Goal: Task Accomplishment & Management: Manage account settings

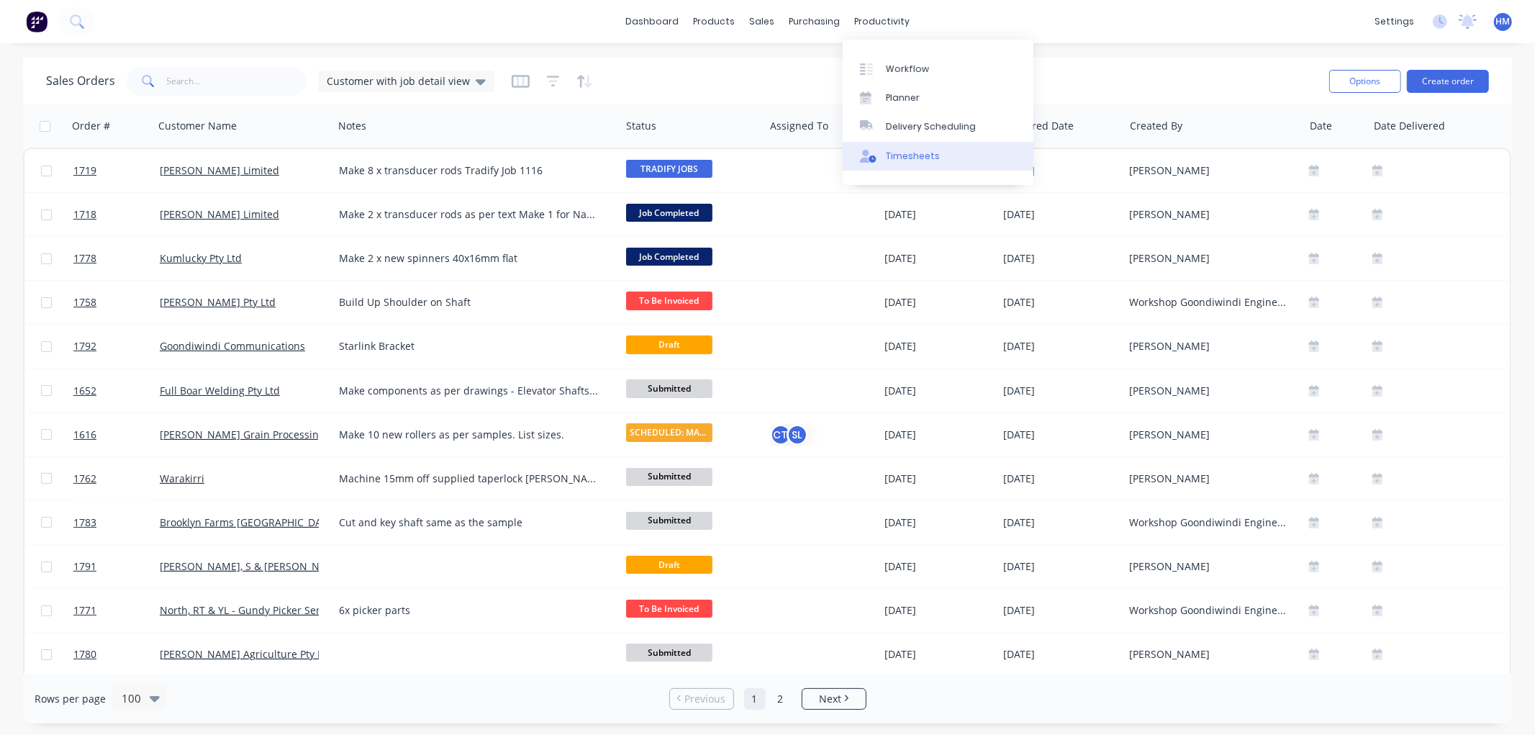
click at [923, 142] on link "Timesheets" at bounding box center [938, 156] width 191 height 29
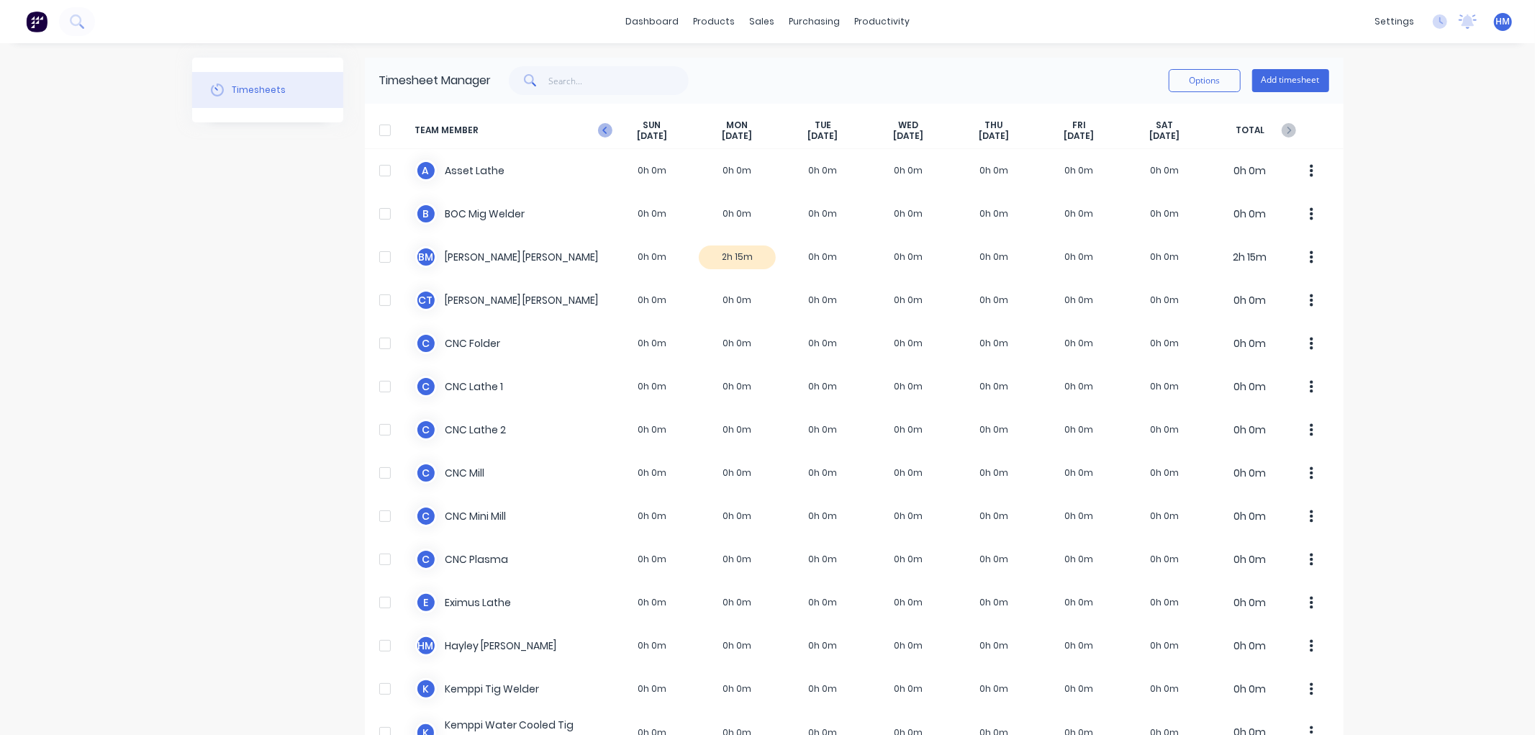
click at [598, 124] on icon "button" at bounding box center [605, 130] width 14 height 14
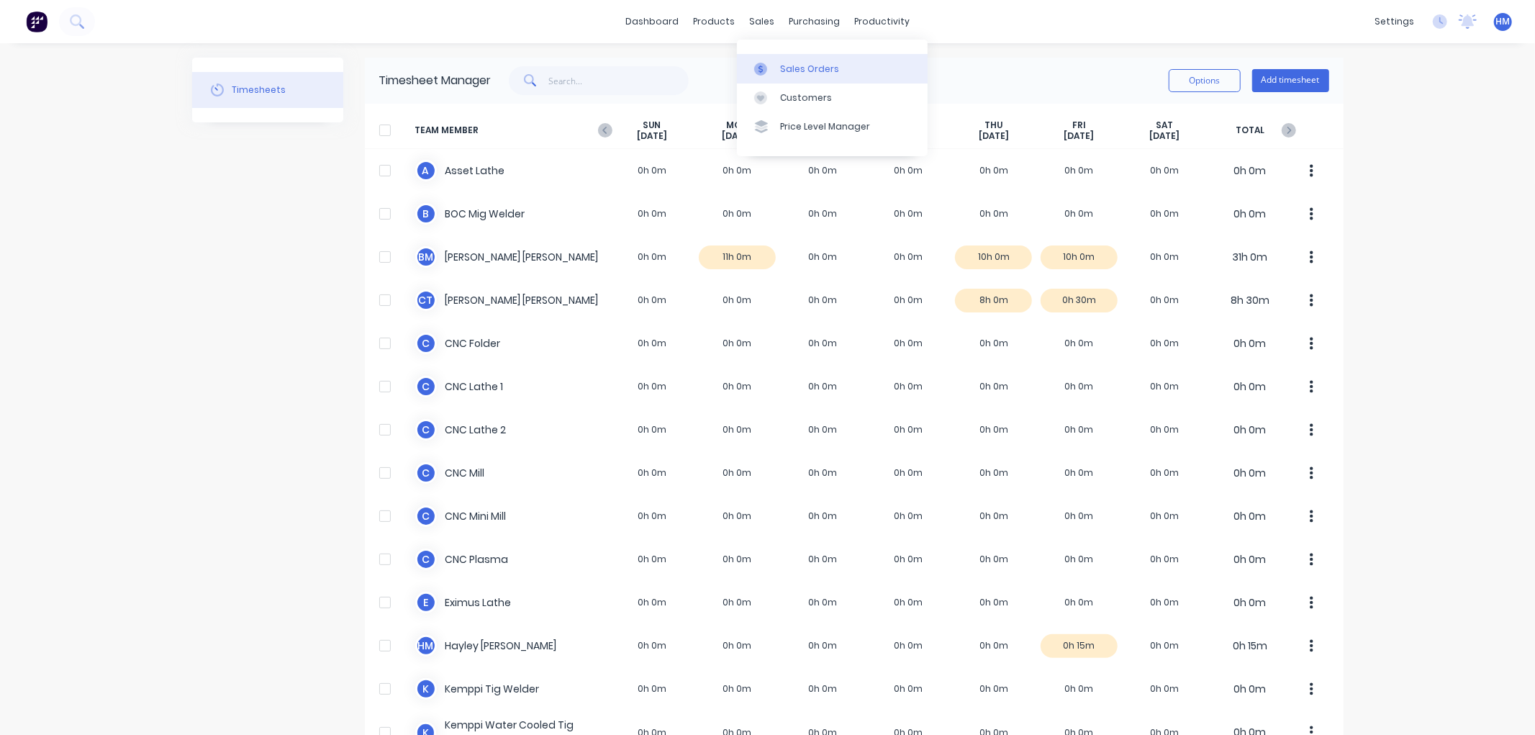
click at [810, 76] on link "Sales Orders" at bounding box center [832, 68] width 191 height 29
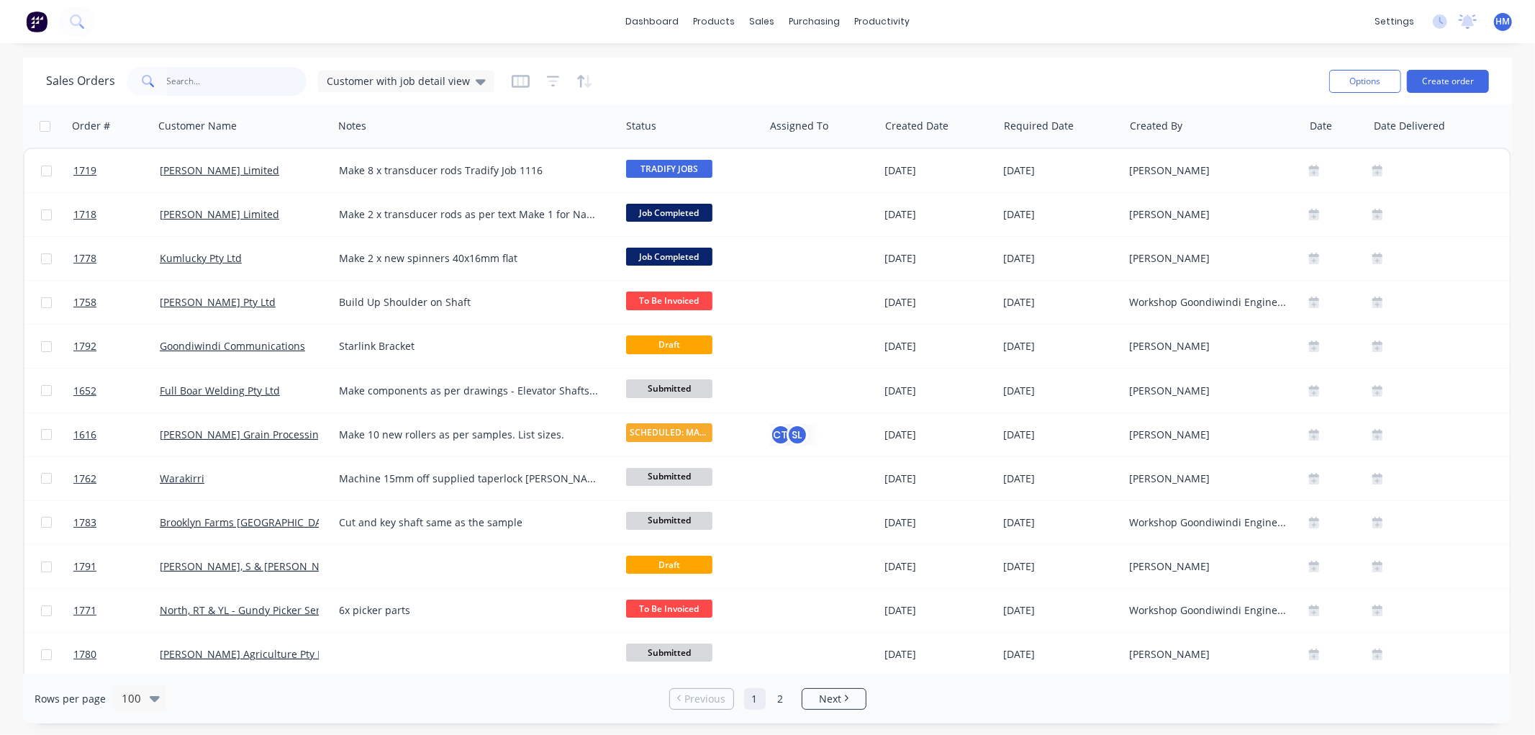
click at [229, 76] on input "text" at bounding box center [237, 81] width 140 height 29
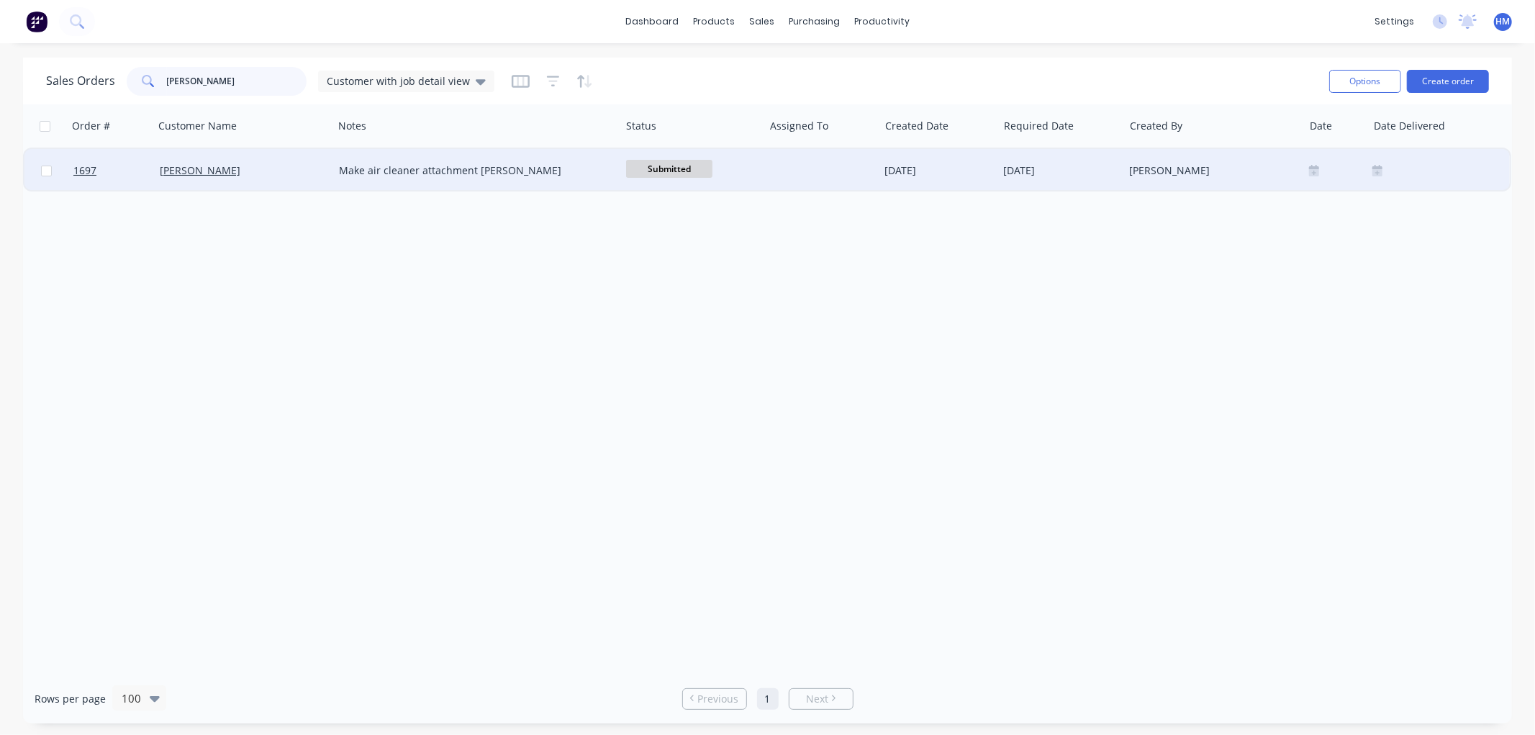
type input "[PERSON_NAME]"
click at [275, 175] on div "[PERSON_NAME]" at bounding box center [240, 170] width 160 height 14
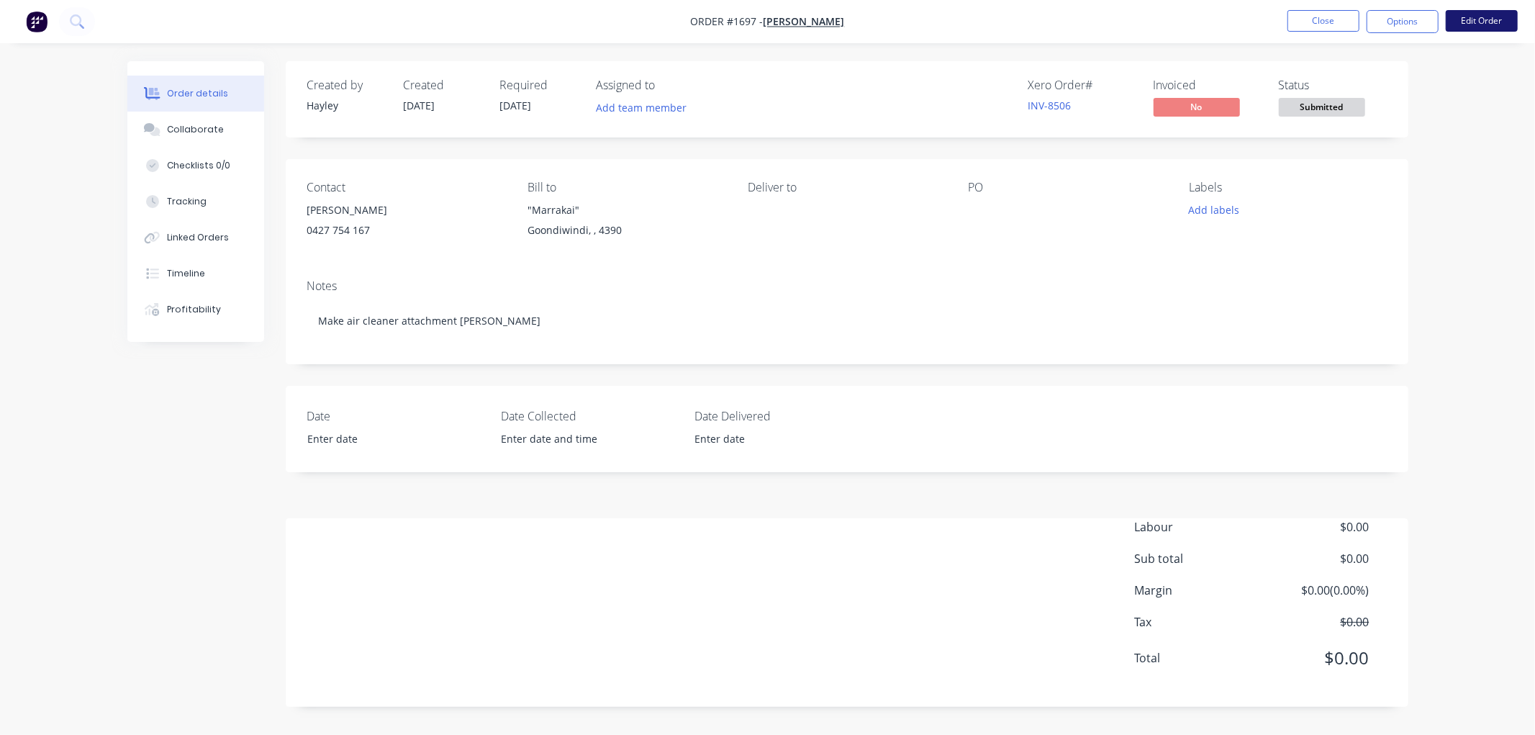
click at [1477, 20] on button "Edit Order" at bounding box center [1481, 21] width 72 height 22
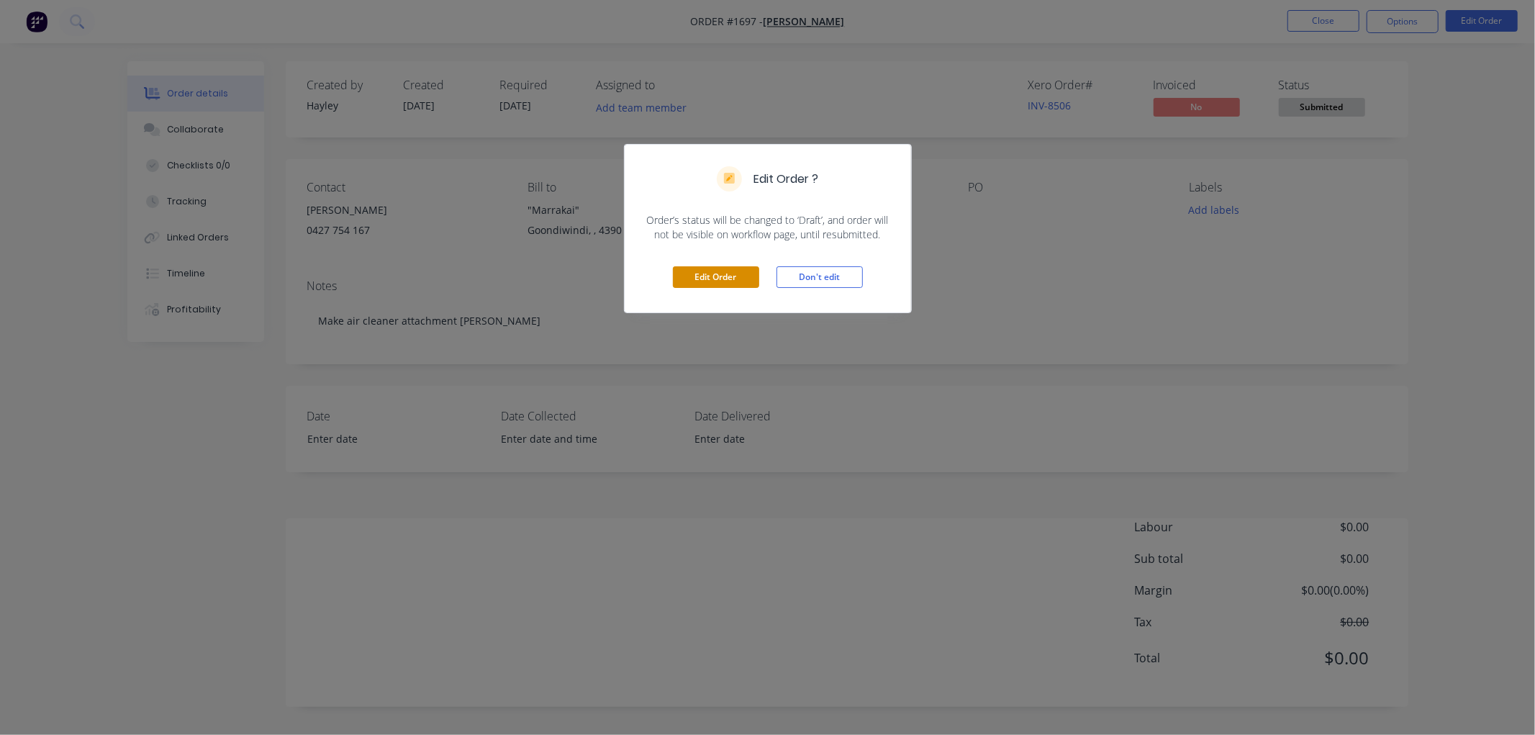
click at [744, 275] on button "Edit Order" at bounding box center [716, 277] width 86 height 22
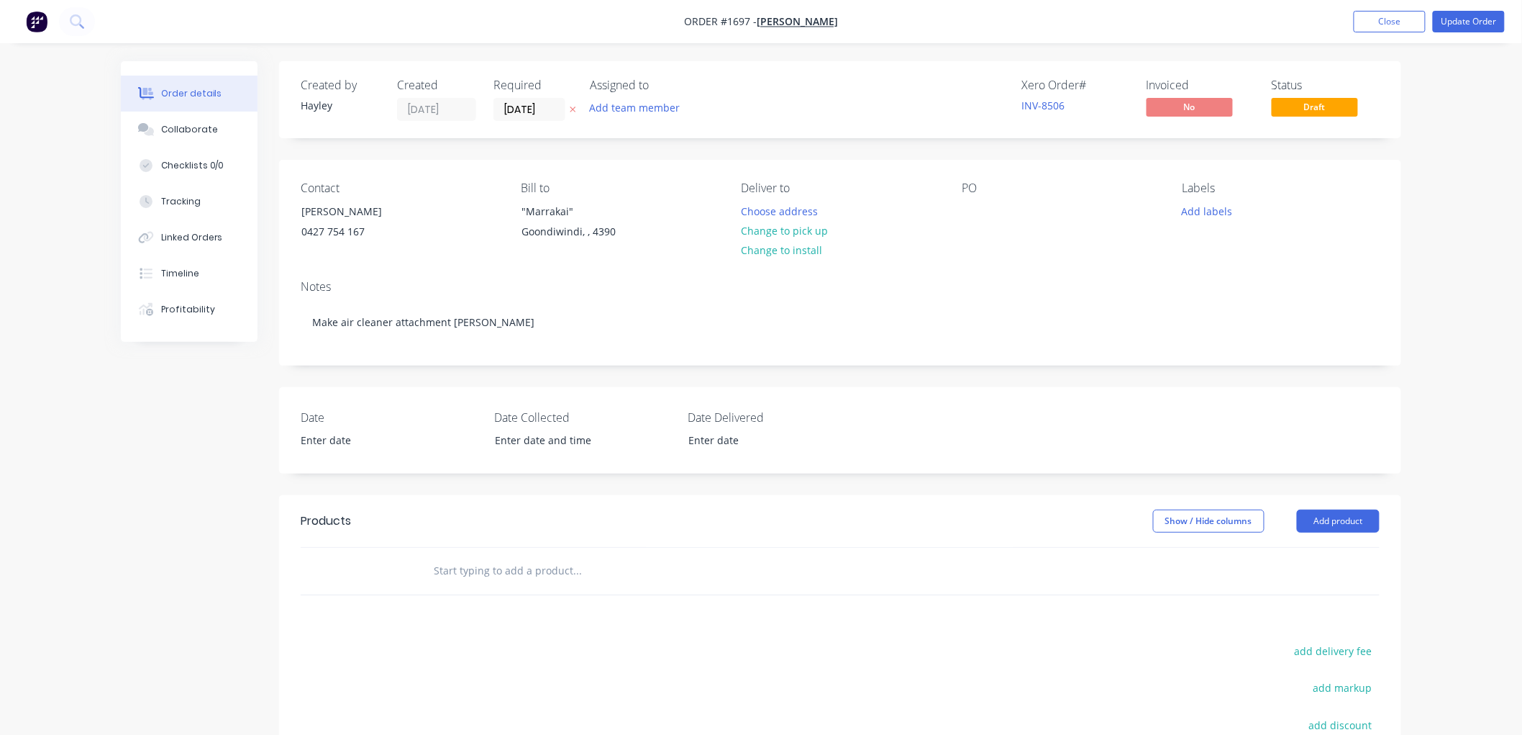
click at [498, 566] on input "text" at bounding box center [577, 570] width 288 height 29
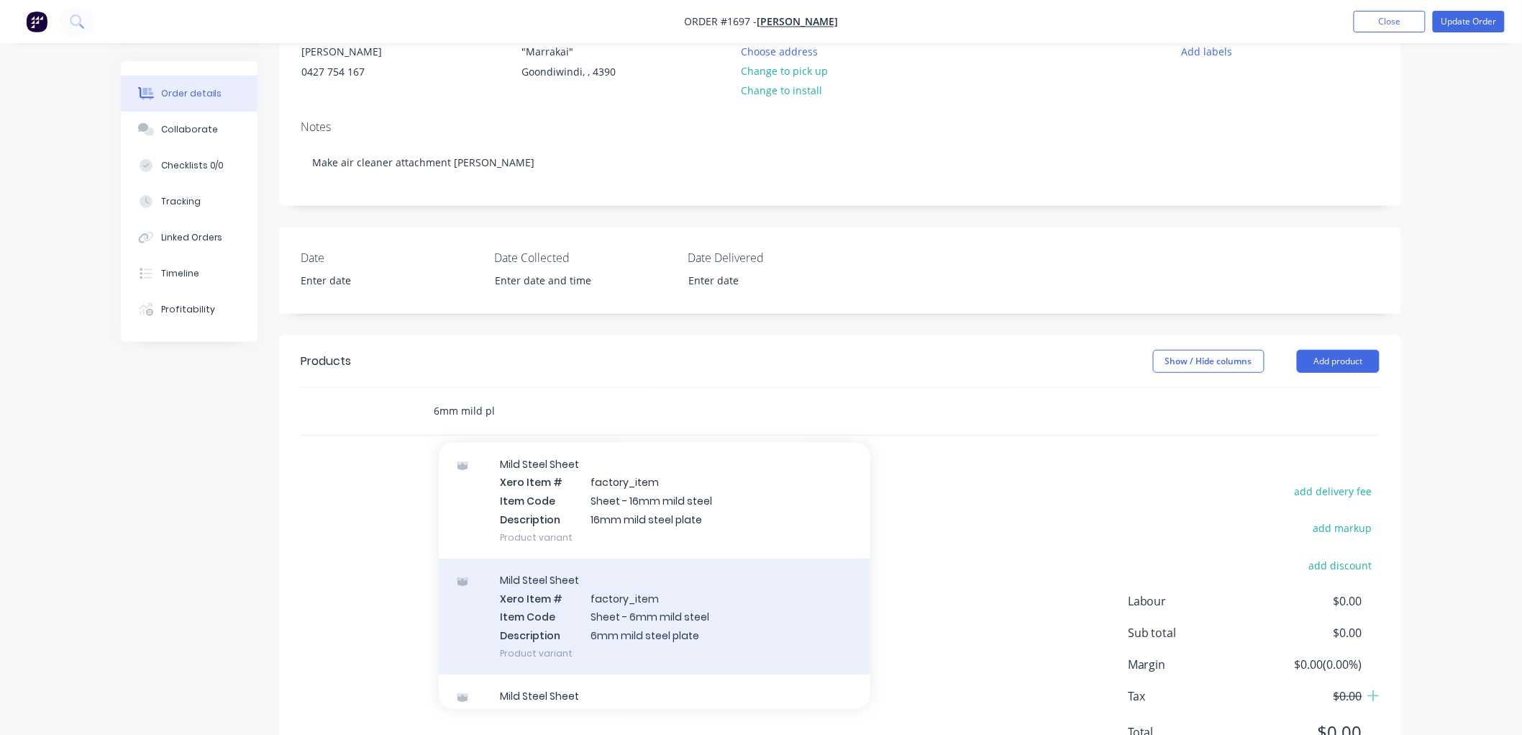
scroll to position [72, 0]
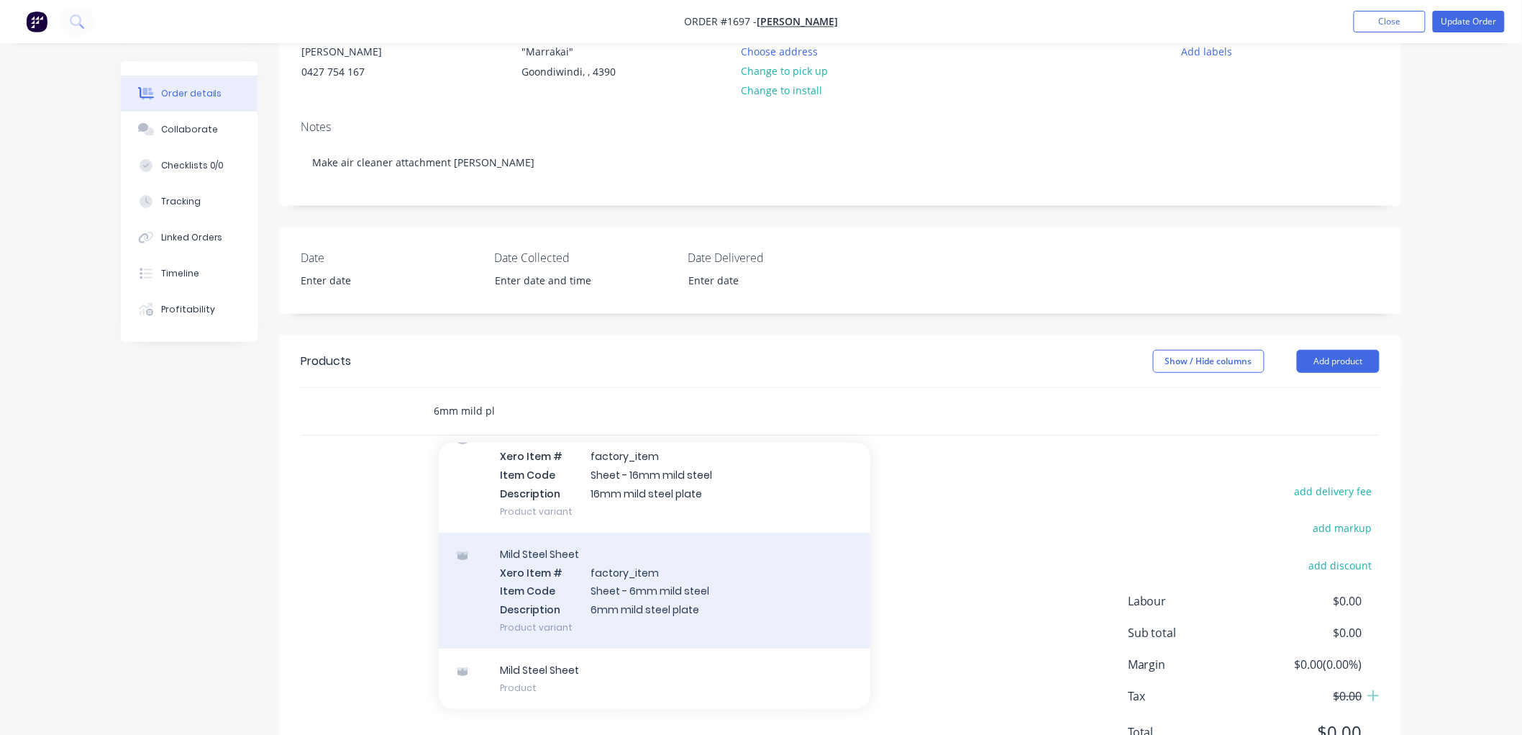
type input "6mm mild pl"
click at [729, 601] on div "Mild Steel Sheet Xero Item # factory_item Item Code Sheet - 6mm mild steel Desc…" at bounding box center [655, 590] width 432 height 116
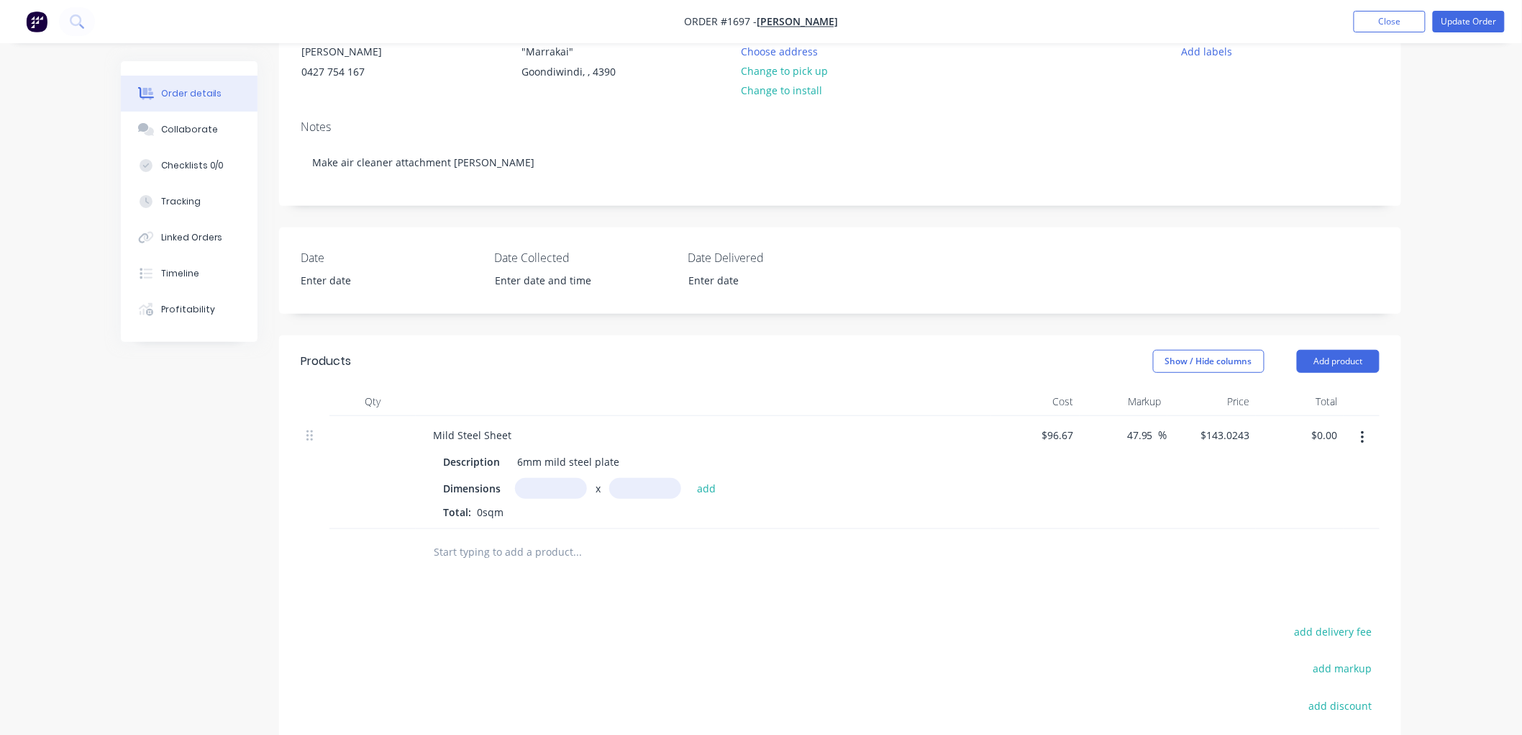
click at [564, 483] on input "text" at bounding box center [551, 488] width 72 height 21
type input "2"
type input "0.26m"
click at [624, 487] on input "text" at bounding box center [645, 488] width 72 height 21
type input "0.265m"
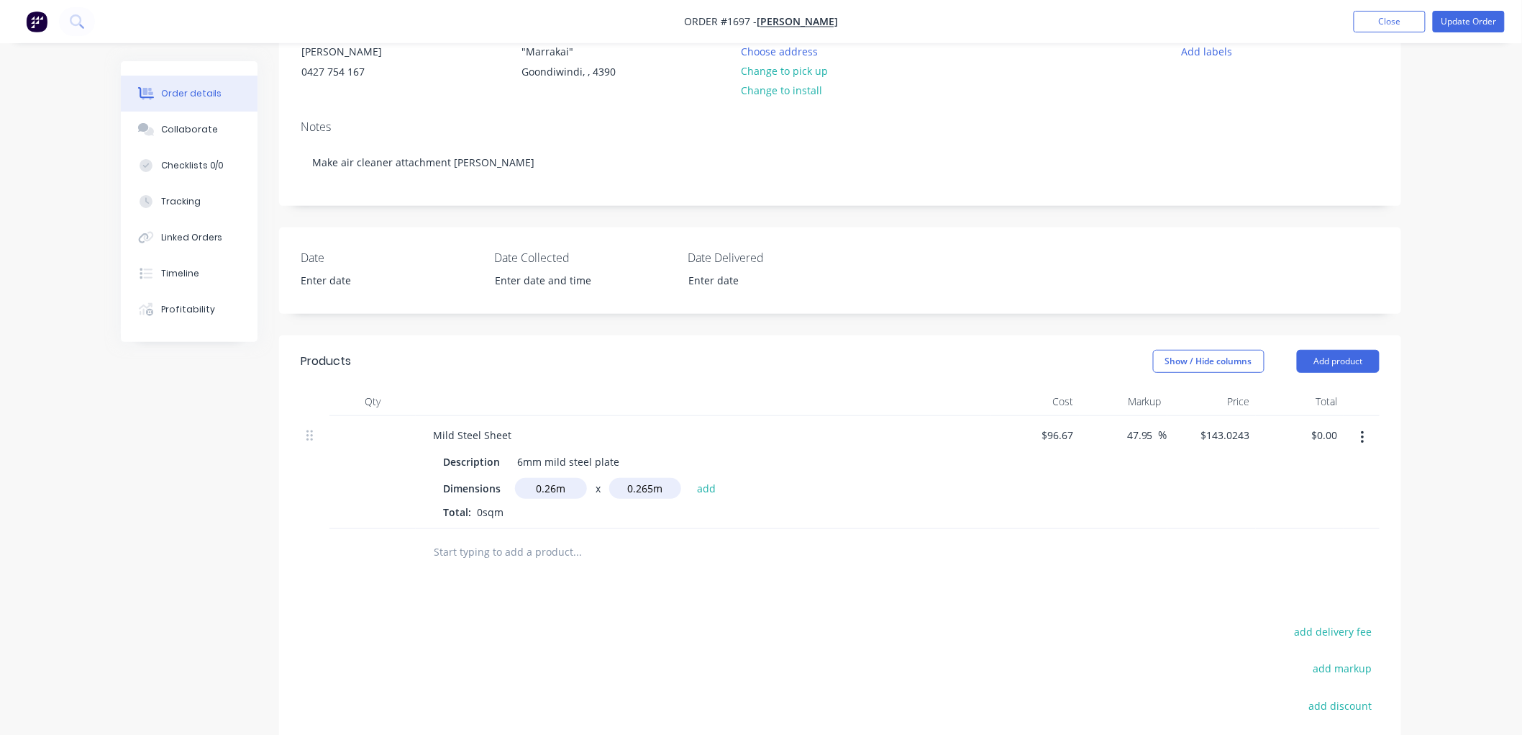
drag, startPoint x: 554, startPoint y: 487, endPoint x: 622, endPoint y: 461, distance: 73.1
click at [554, 486] on input "0.26m" at bounding box center [551, 488] width 72 height 21
type input "0.265m"
click at [690, 478] on button "add" at bounding box center [707, 487] width 34 height 19
type input "$10.04"
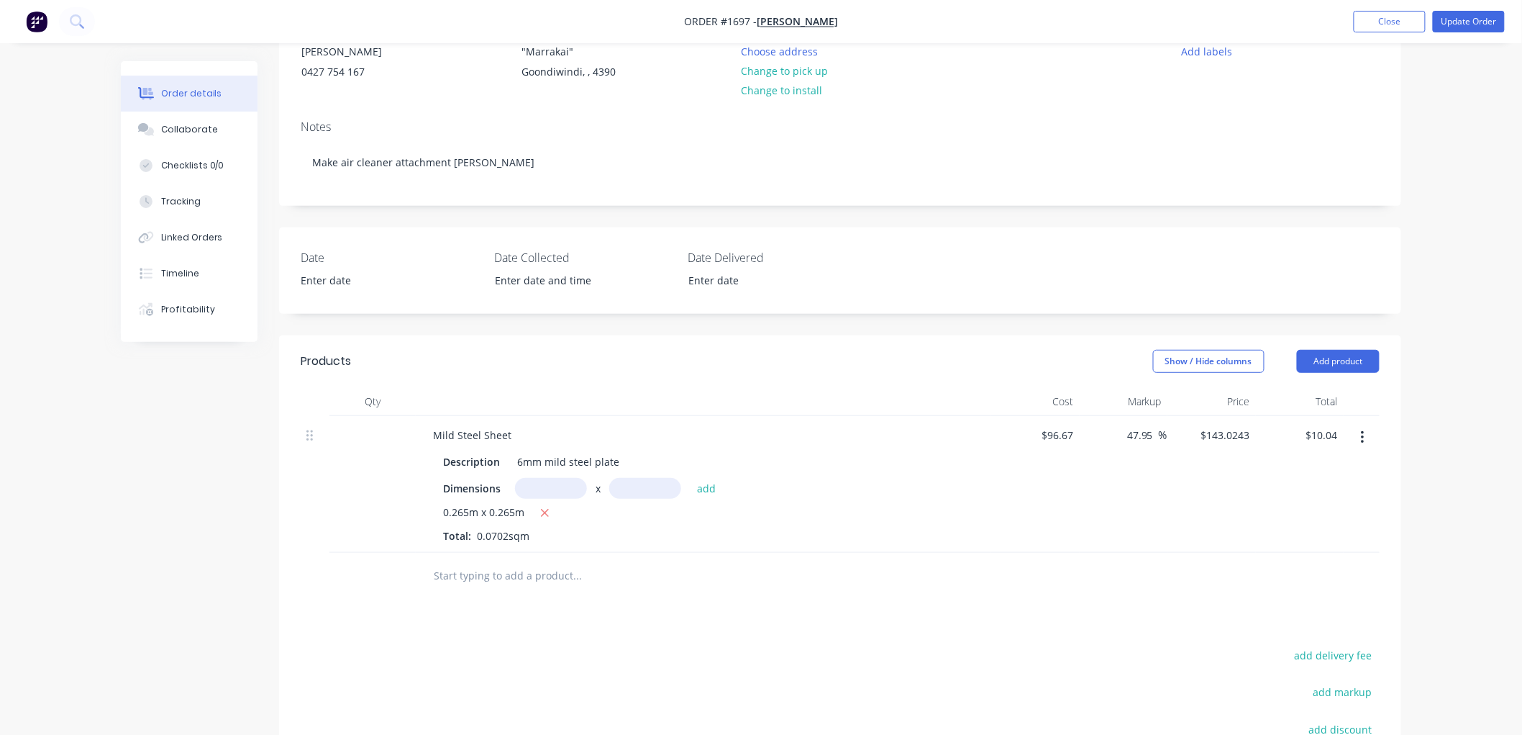
click at [529, 573] on input "text" at bounding box center [577, 575] width 288 height 29
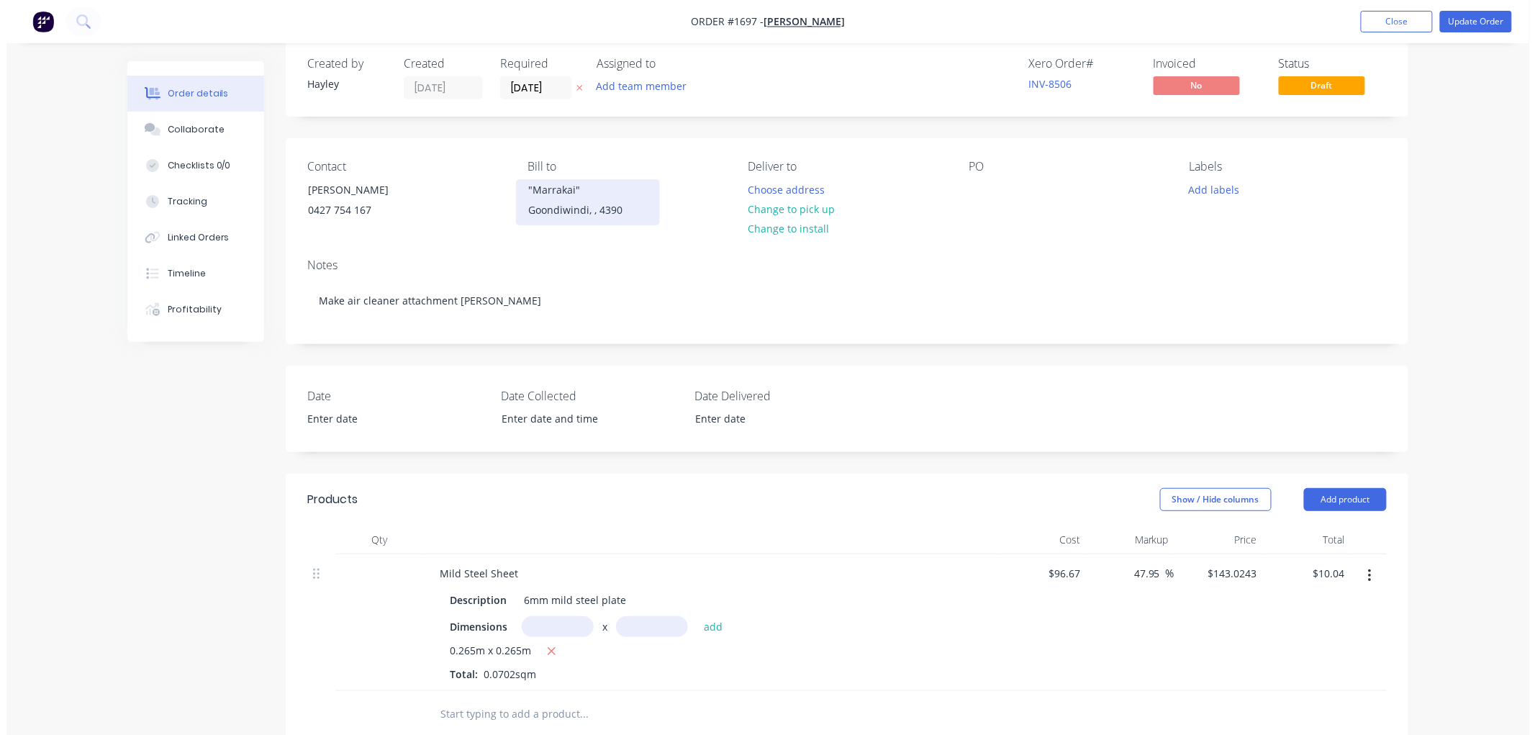
scroll to position [0, 0]
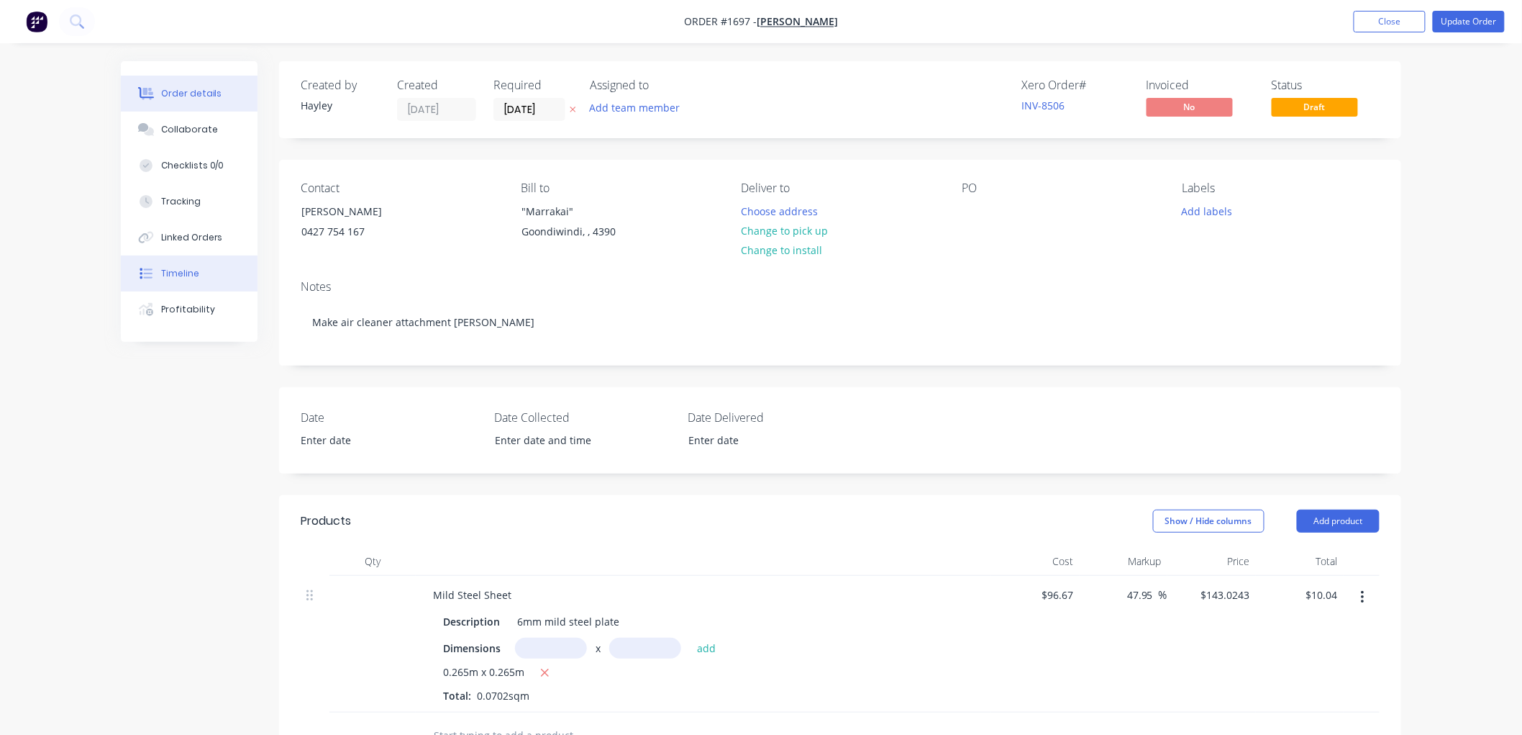
click at [198, 273] on button "Timeline" at bounding box center [189, 273] width 137 height 36
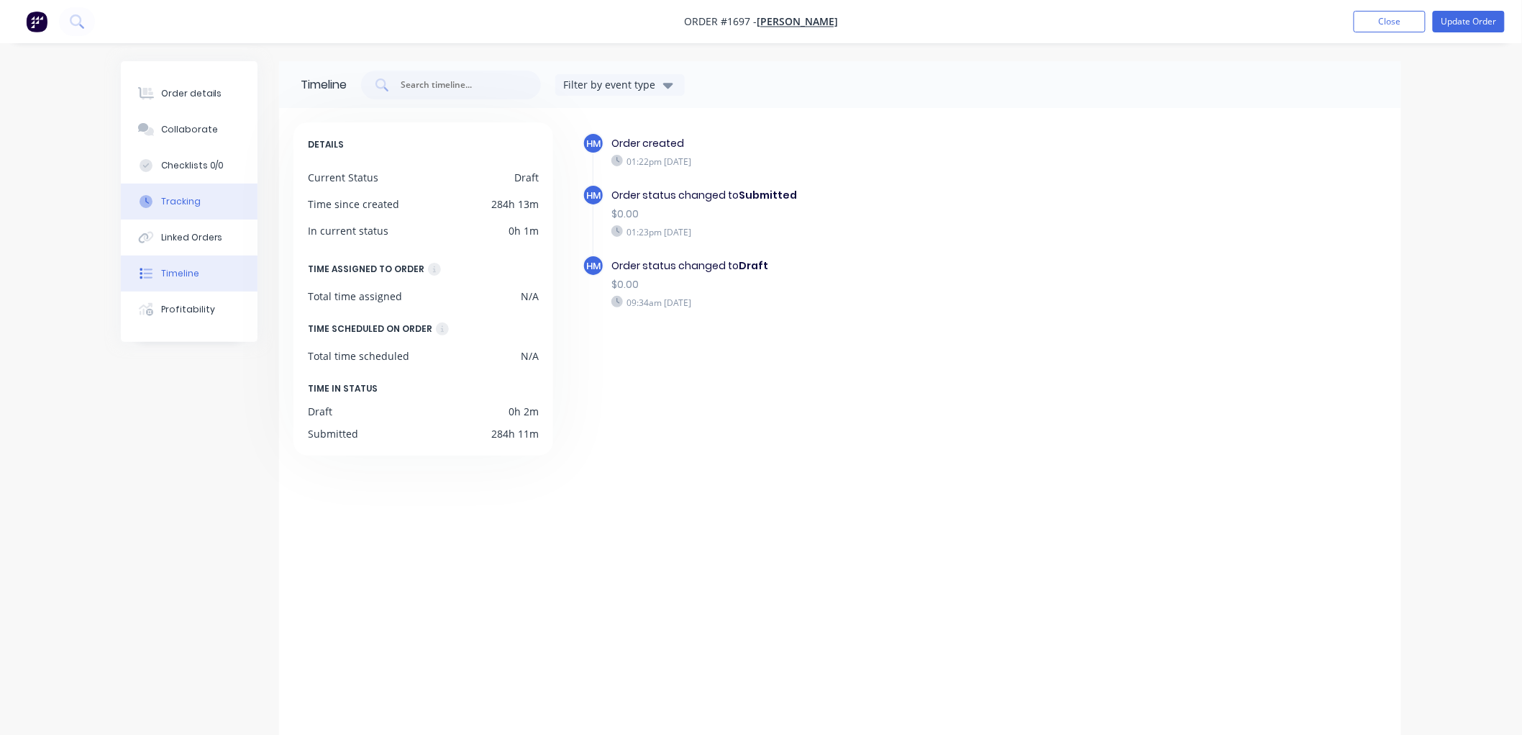
click at [198, 206] on button "Tracking" at bounding box center [189, 201] width 137 height 36
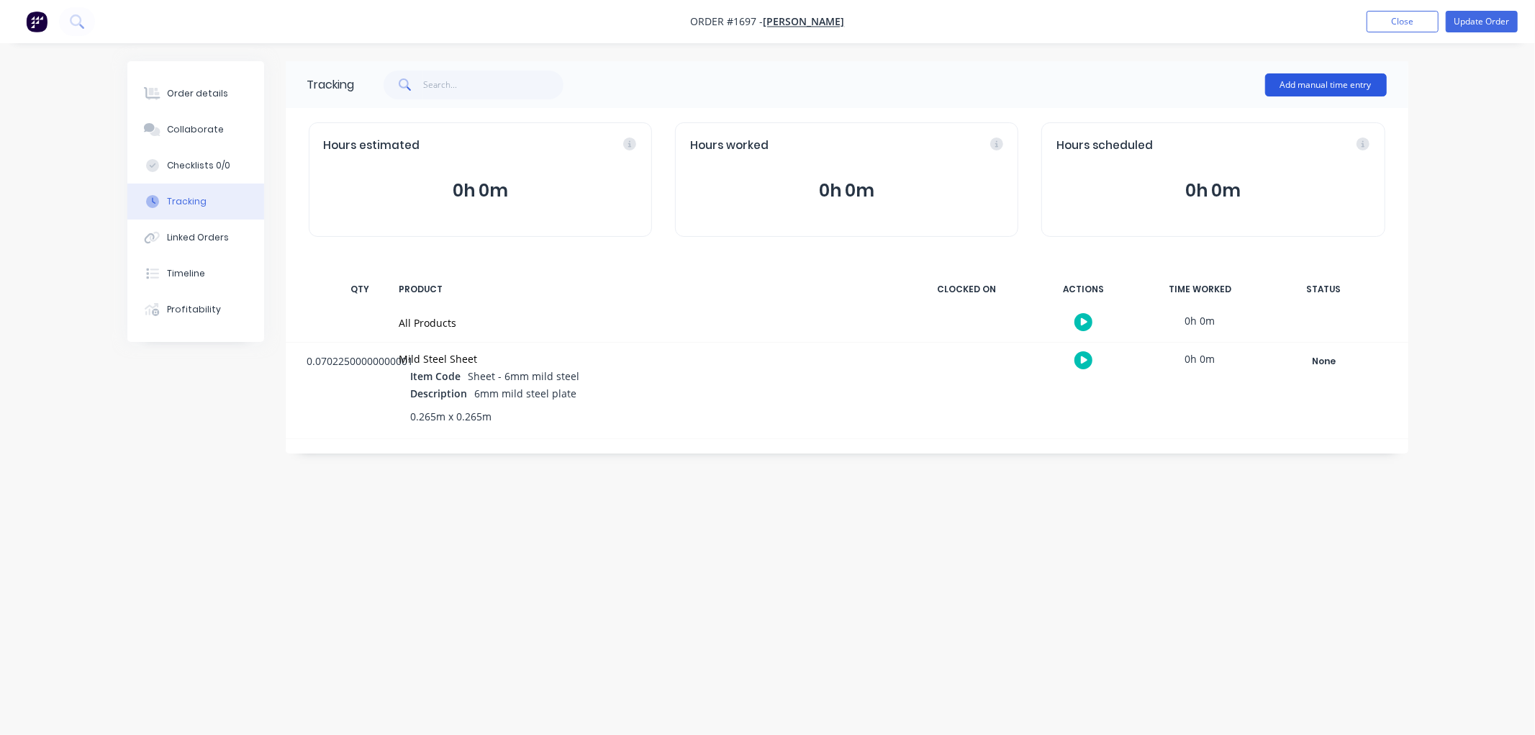
click at [1332, 83] on button "Add manual time entry" at bounding box center [1326, 84] width 122 height 23
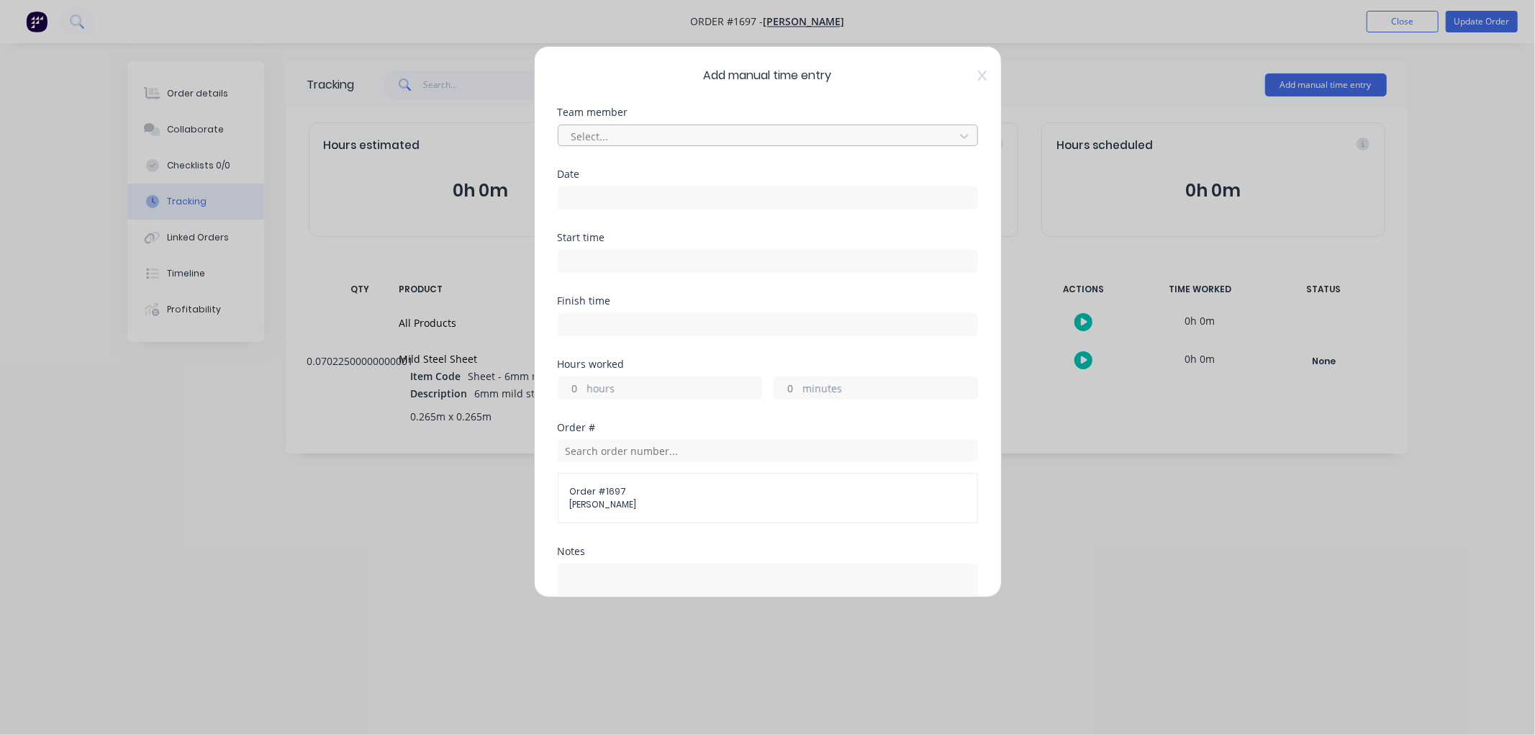
click at [619, 127] on div at bounding box center [758, 136] width 377 height 18
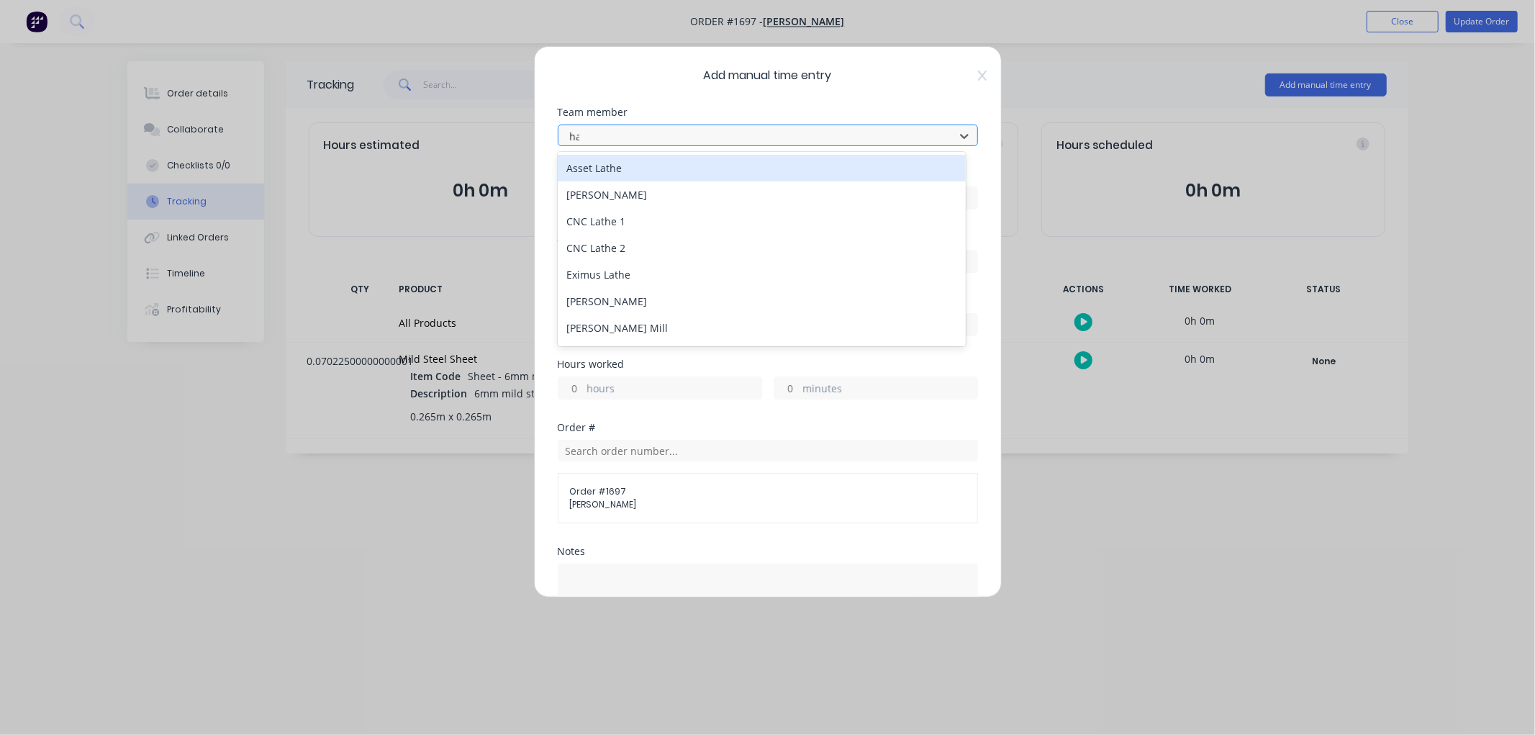
type input "hay"
click at [612, 160] on div "[PERSON_NAME]" at bounding box center [762, 168] width 408 height 27
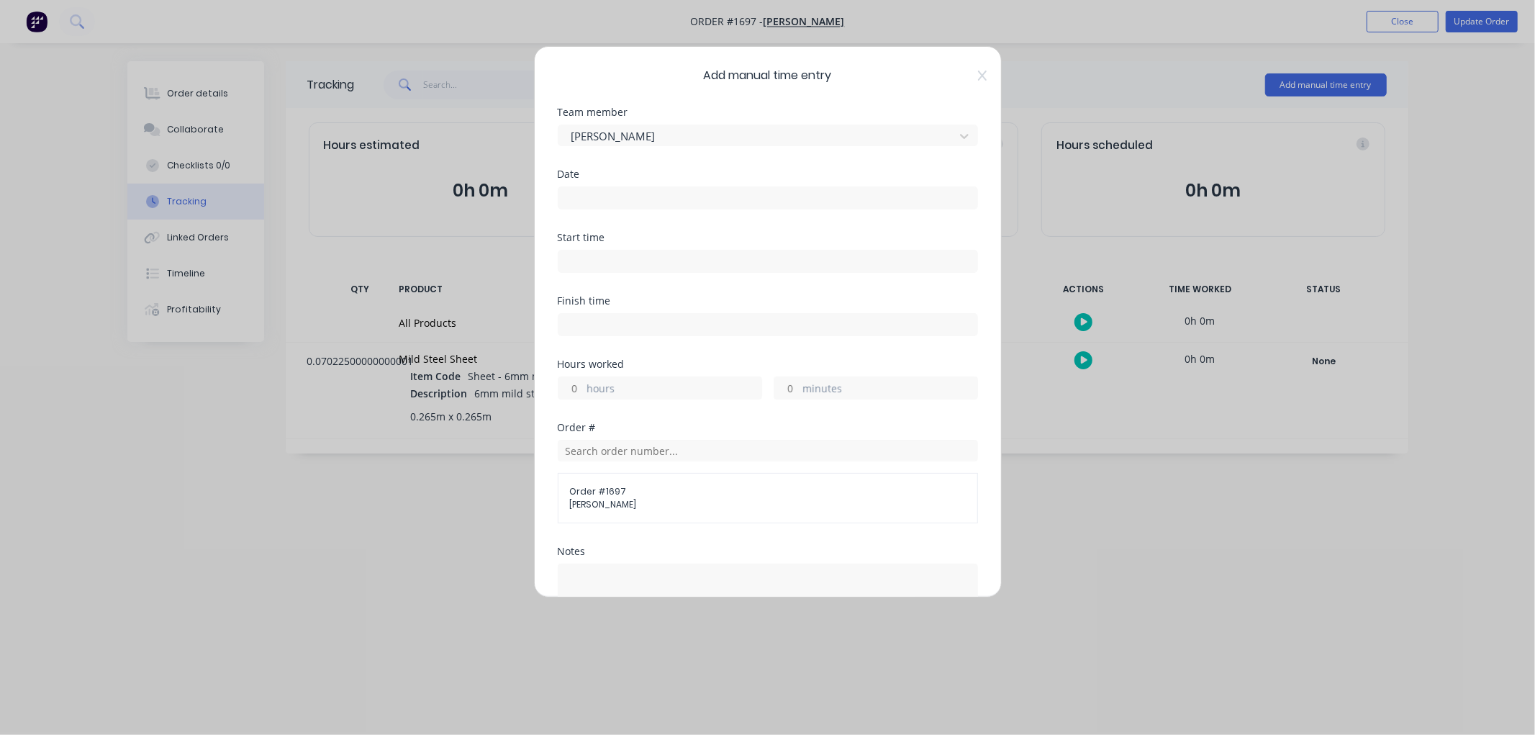
click at [591, 207] on label at bounding box center [768, 197] width 420 height 23
click at [591, 207] on input at bounding box center [767, 198] width 419 height 22
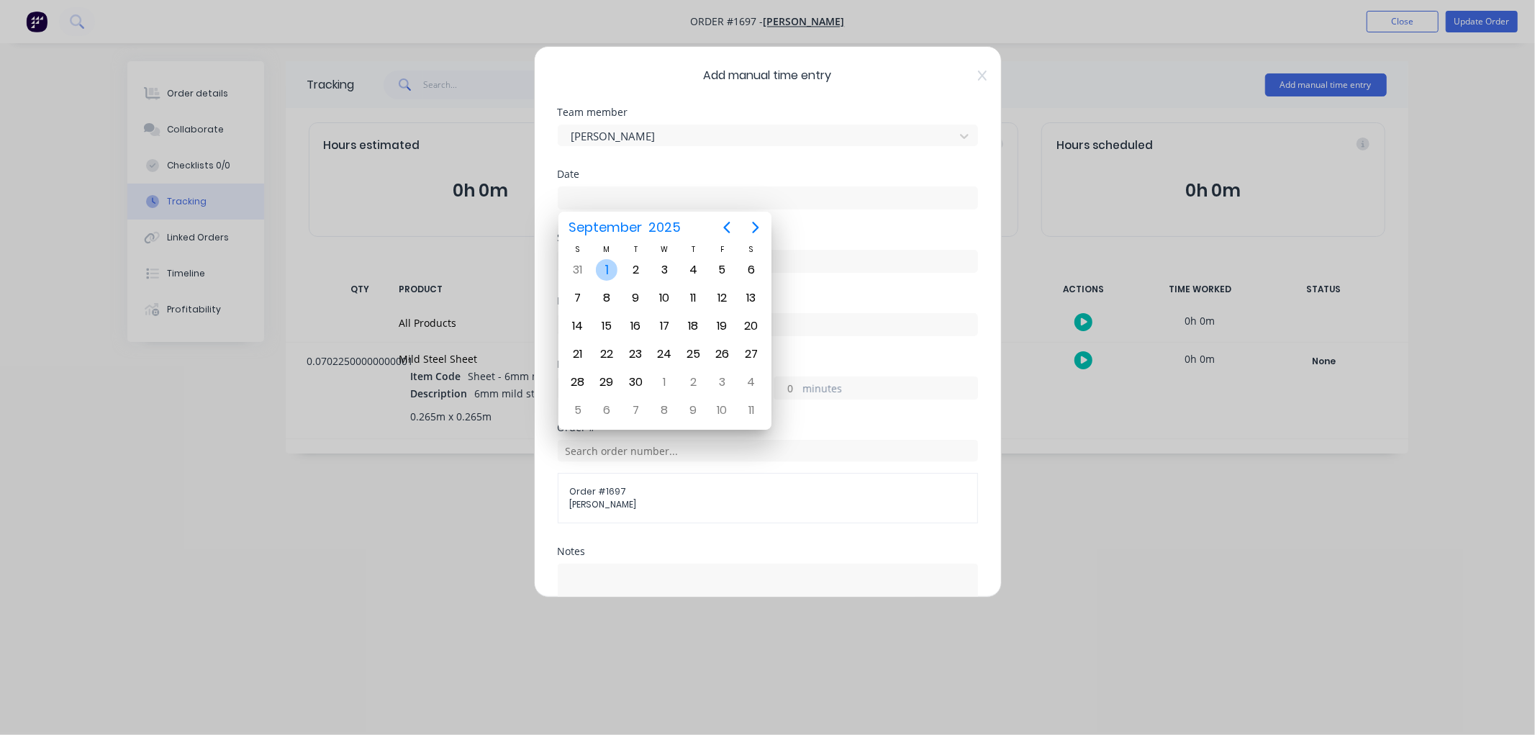
click at [604, 268] on div "1" at bounding box center [607, 270] width 22 height 22
type input "[DATE]"
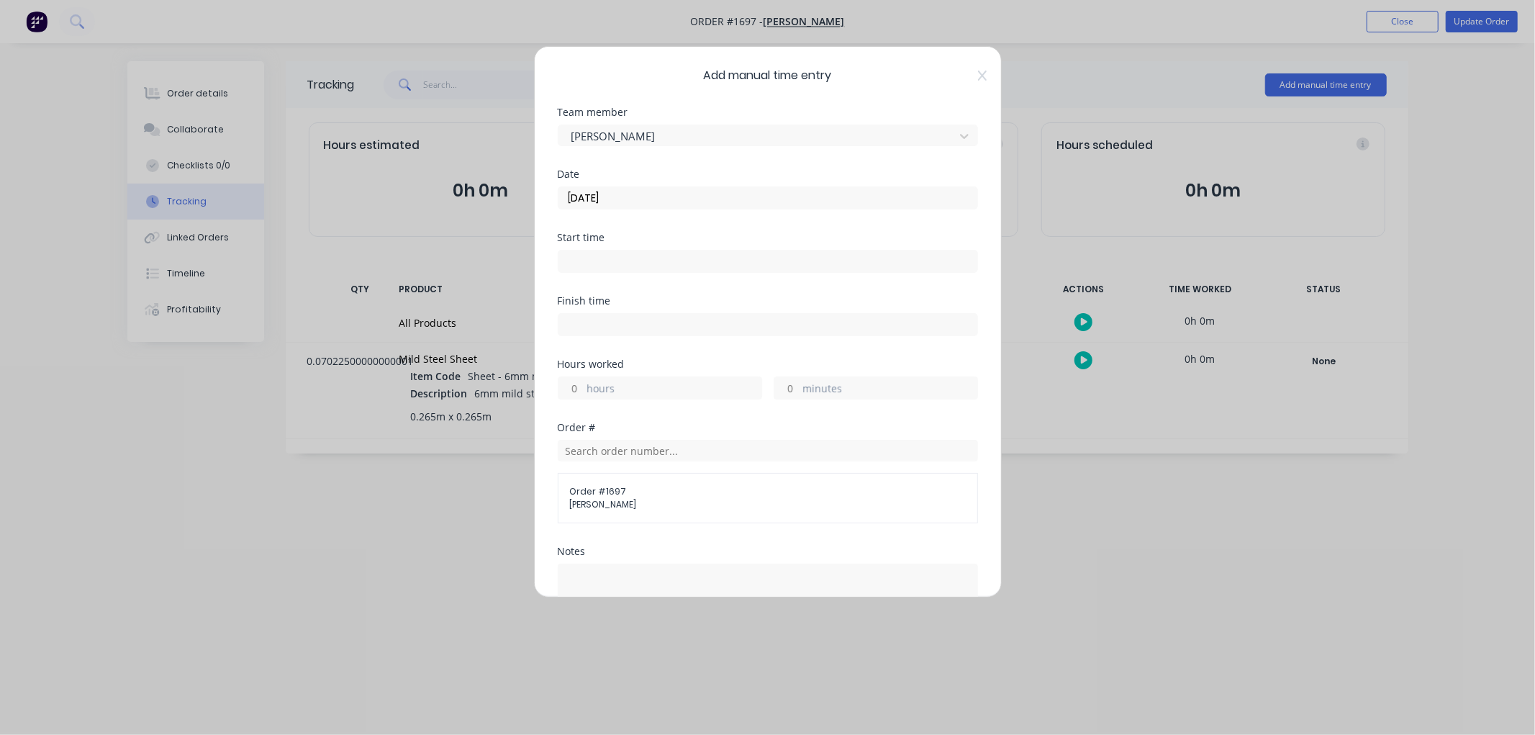
click at [635, 255] on input at bounding box center [767, 261] width 419 height 22
type input "09:36 AM"
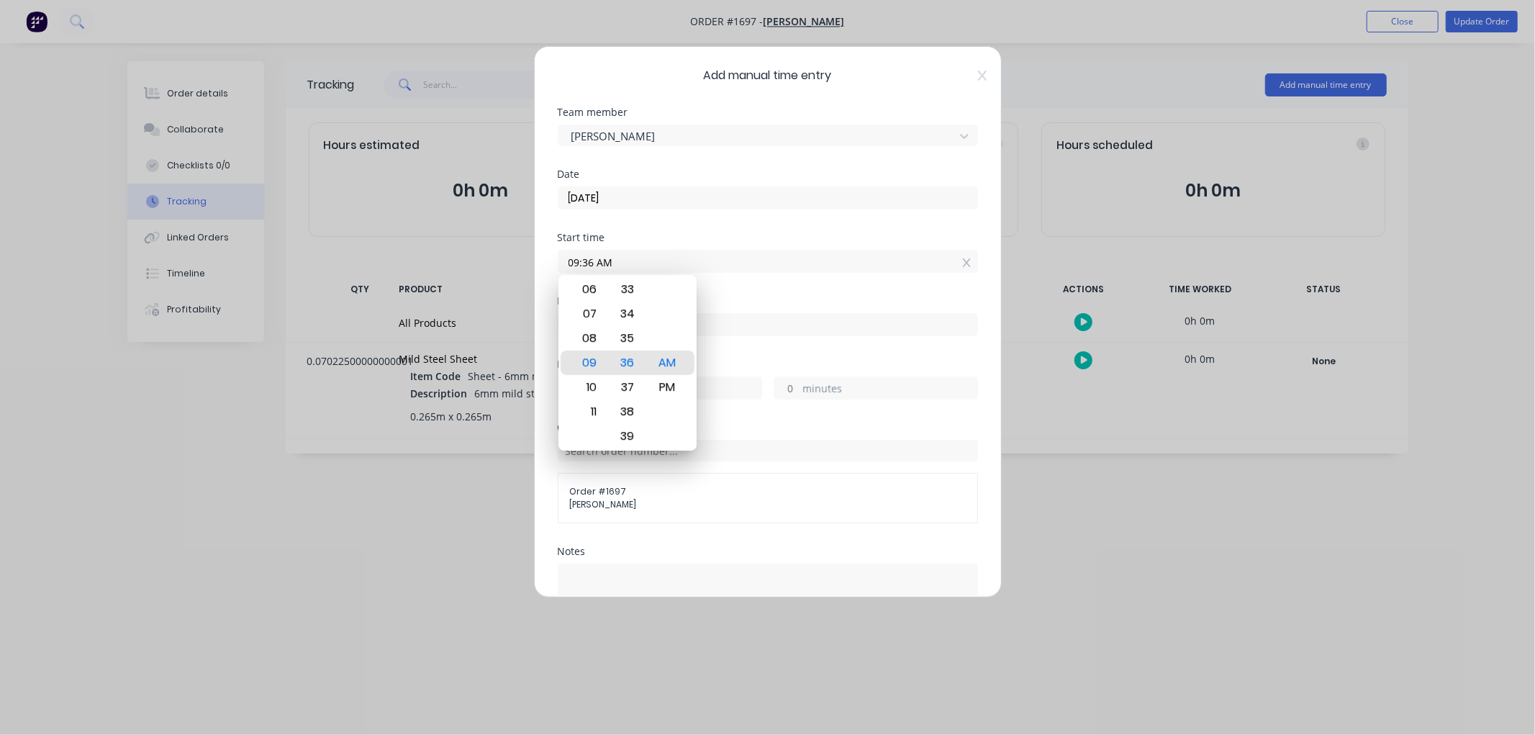
click at [691, 254] on input "09:36 AM" at bounding box center [767, 261] width 419 height 22
type input "09:36 AM"
click at [777, 385] on input "minutes" at bounding box center [786, 388] width 25 height 22
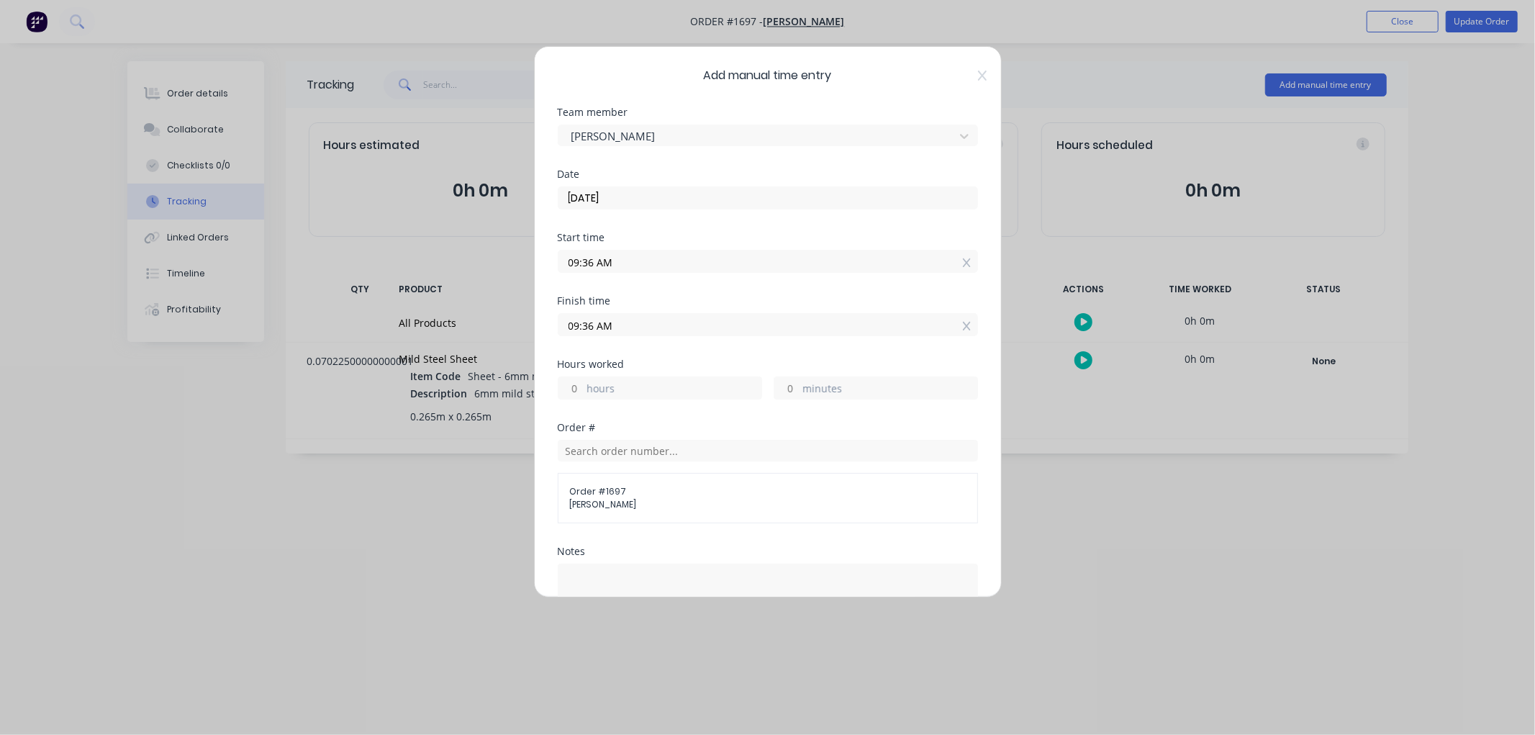
click at [782, 385] on input "minutes" at bounding box center [786, 388] width 25 height 22
type input "10"
type input "09:46 AM"
click at [793, 499] on span "[PERSON_NAME]" at bounding box center [768, 504] width 396 height 13
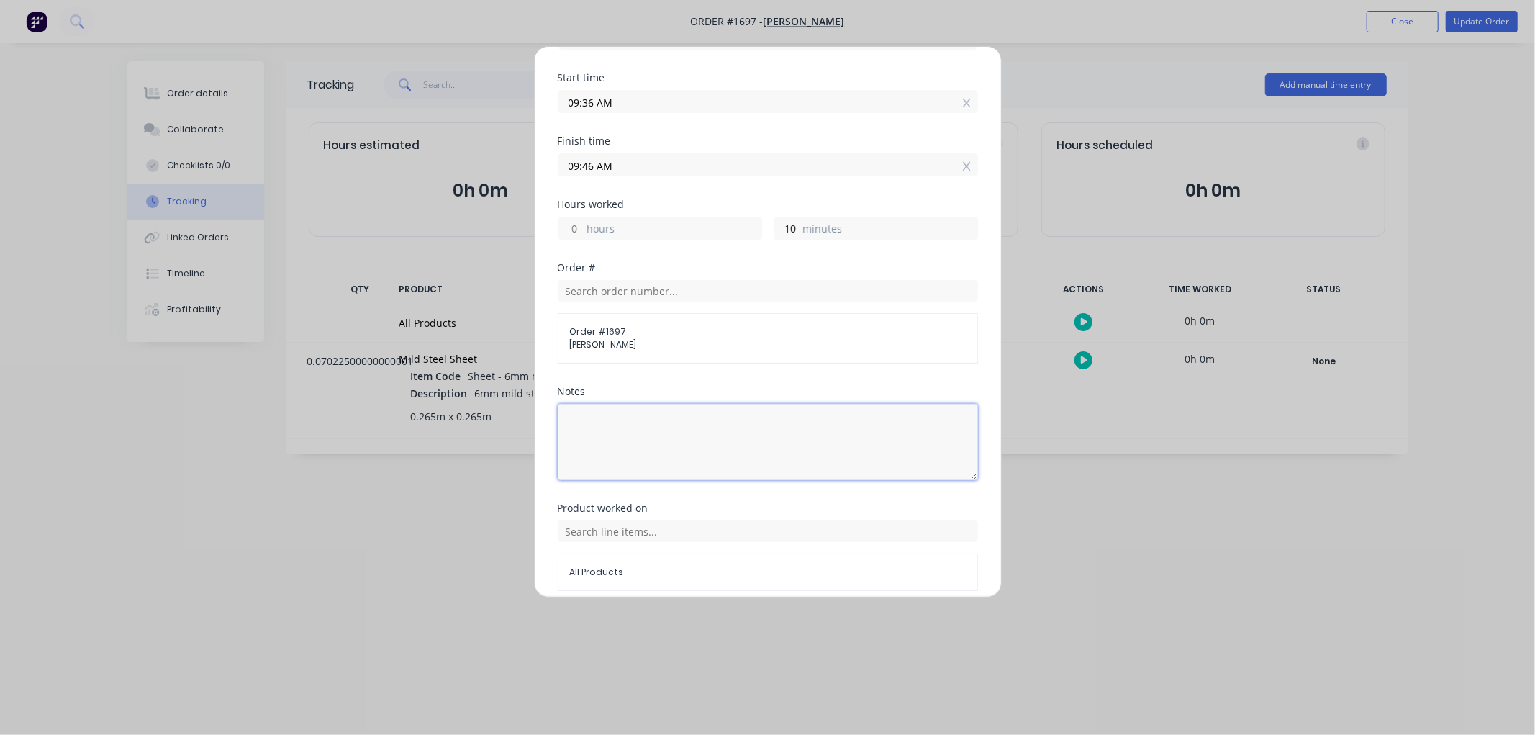
click at [604, 407] on textarea at bounding box center [768, 442] width 420 height 76
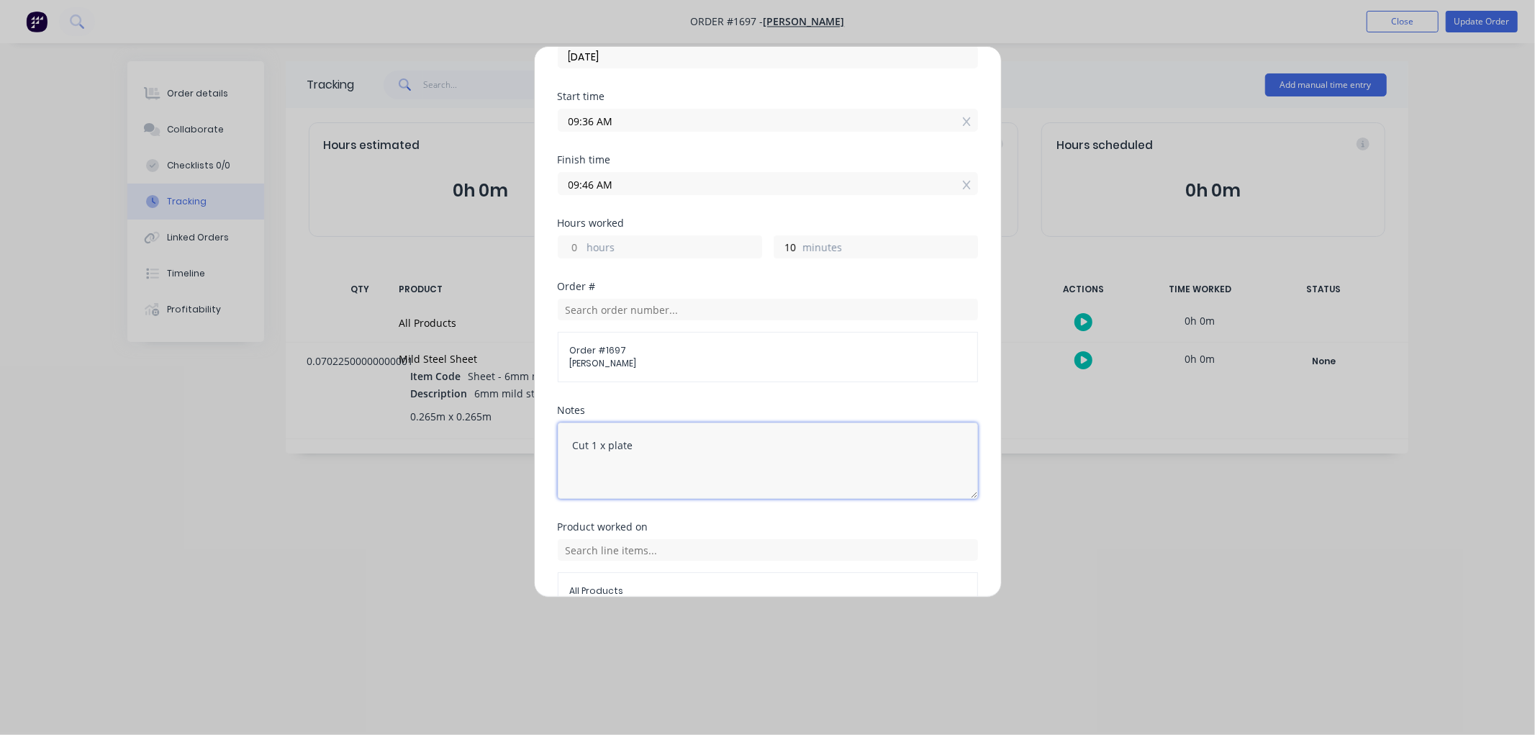
scroll to position [221, 0]
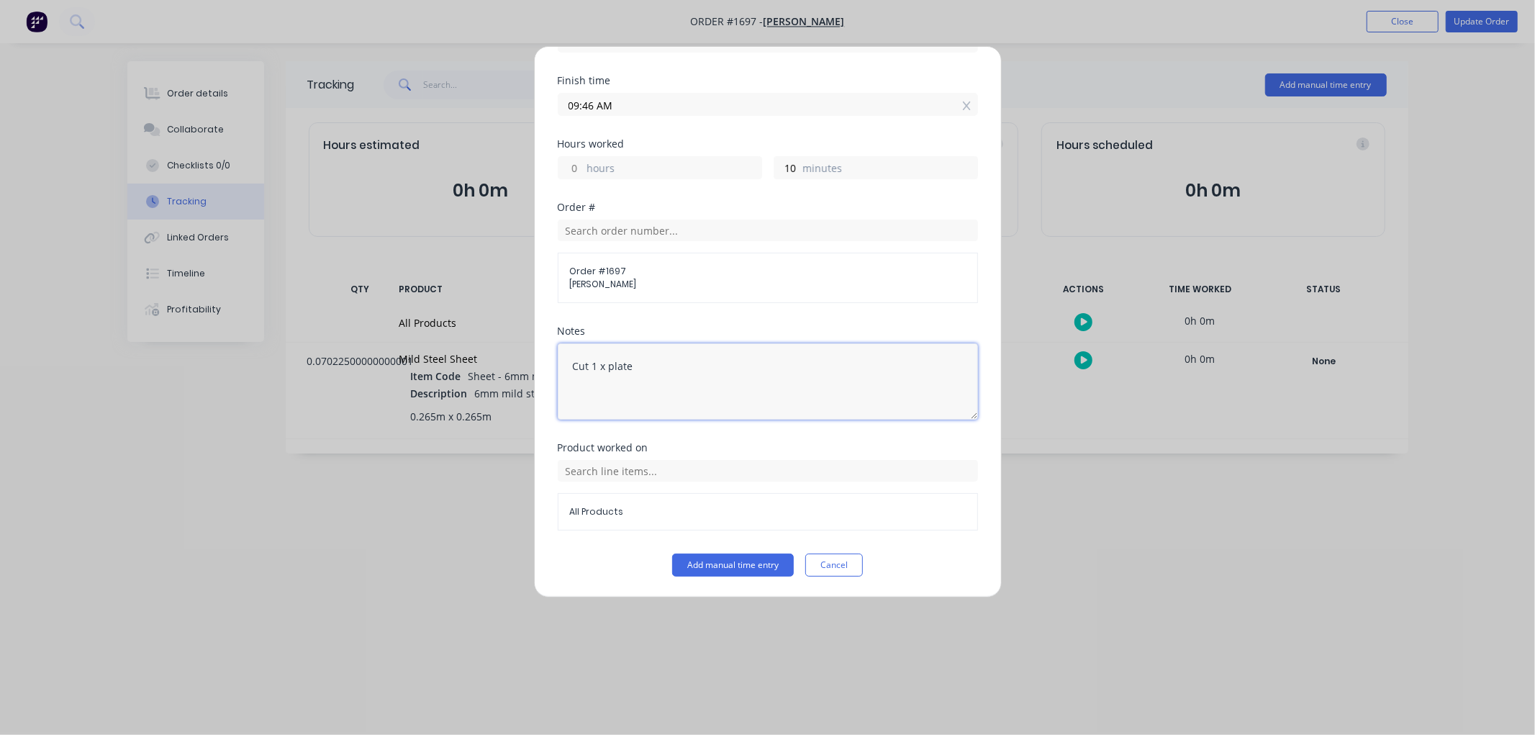
type textarea "Cut 1 x plate"
click at [770, 545] on div "Product worked on All Products" at bounding box center [768, 497] width 420 height 111
click at [725, 571] on button "Add manual time entry" at bounding box center [733, 564] width 122 height 23
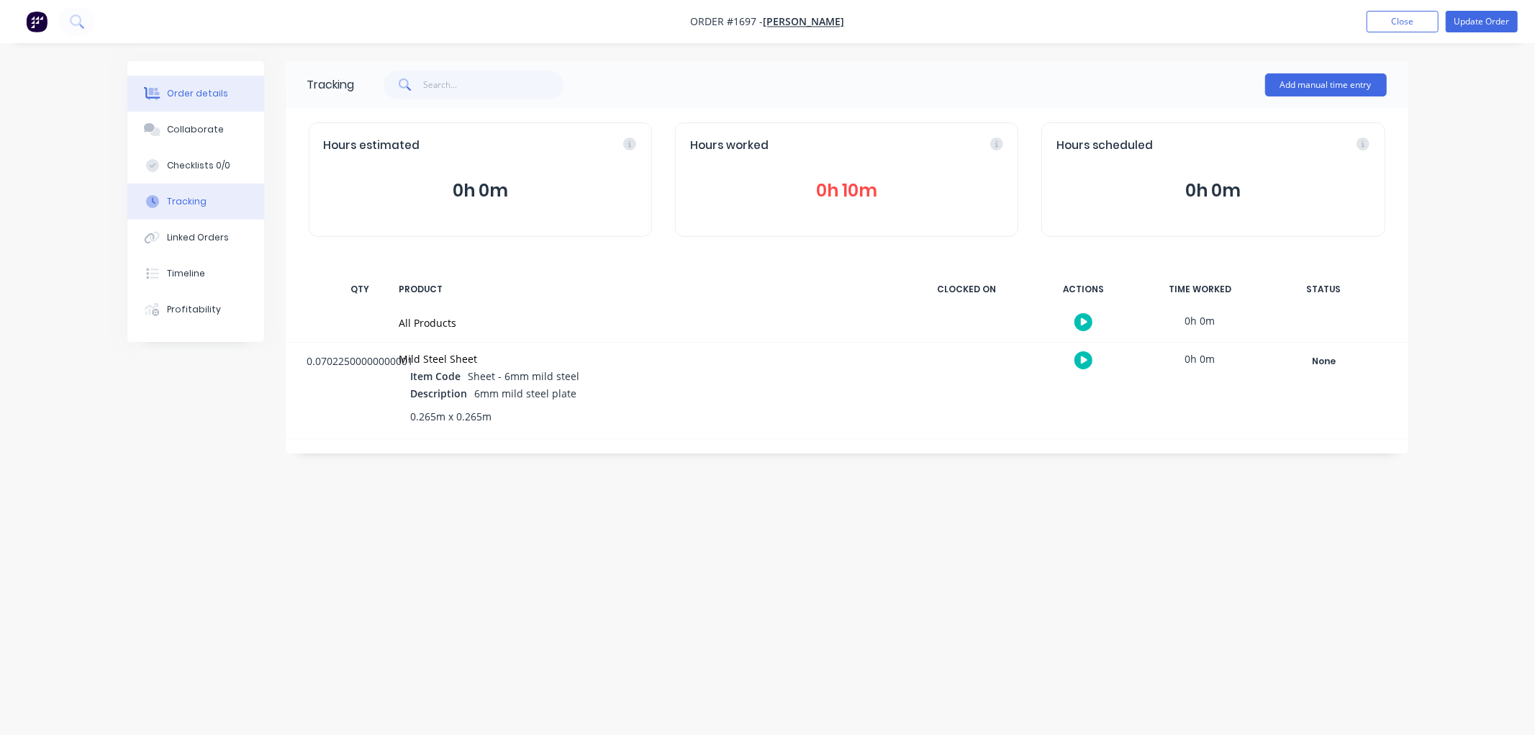
click at [193, 101] on button "Order details" at bounding box center [195, 94] width 137 height 36
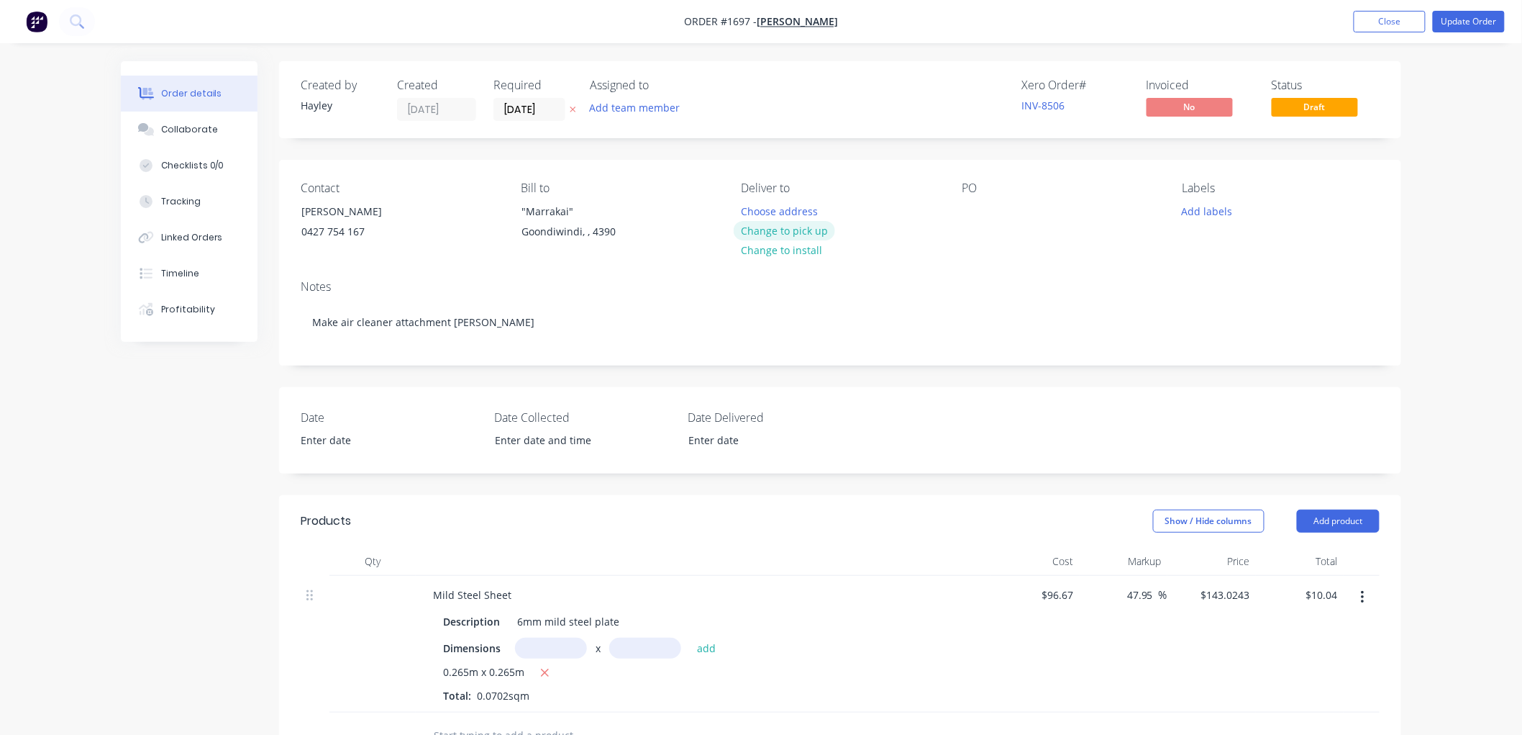
click at [793, 235] on button "Change to pick up" at bounding box center [785, 230] width 102 height 19
click at [1389, 24] on button "Close" at bounding box center [1390, 22] width 72 height 22
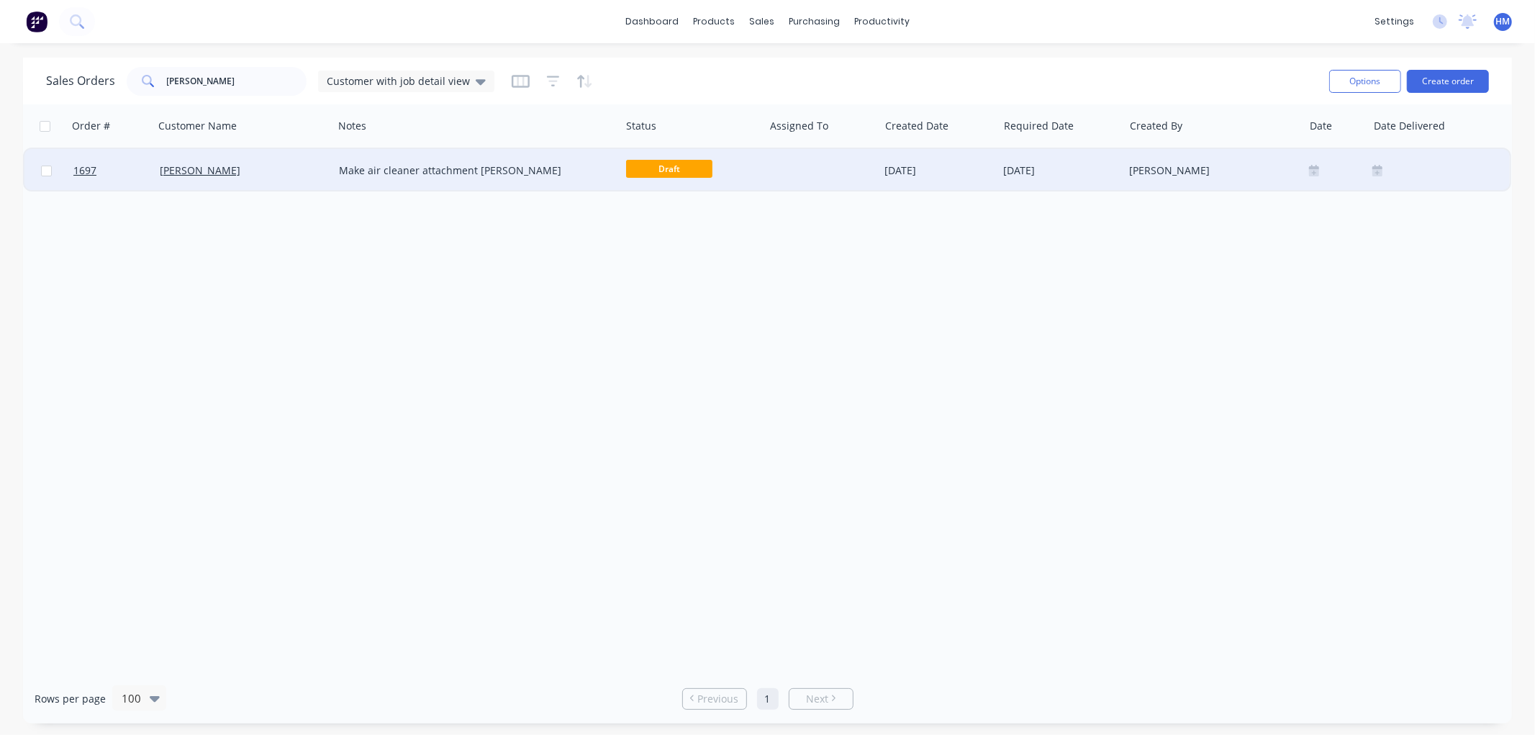
click at [253, 170] on div "[PERSON_NAME]" at bounding box center [240, 170] width 160 height 14
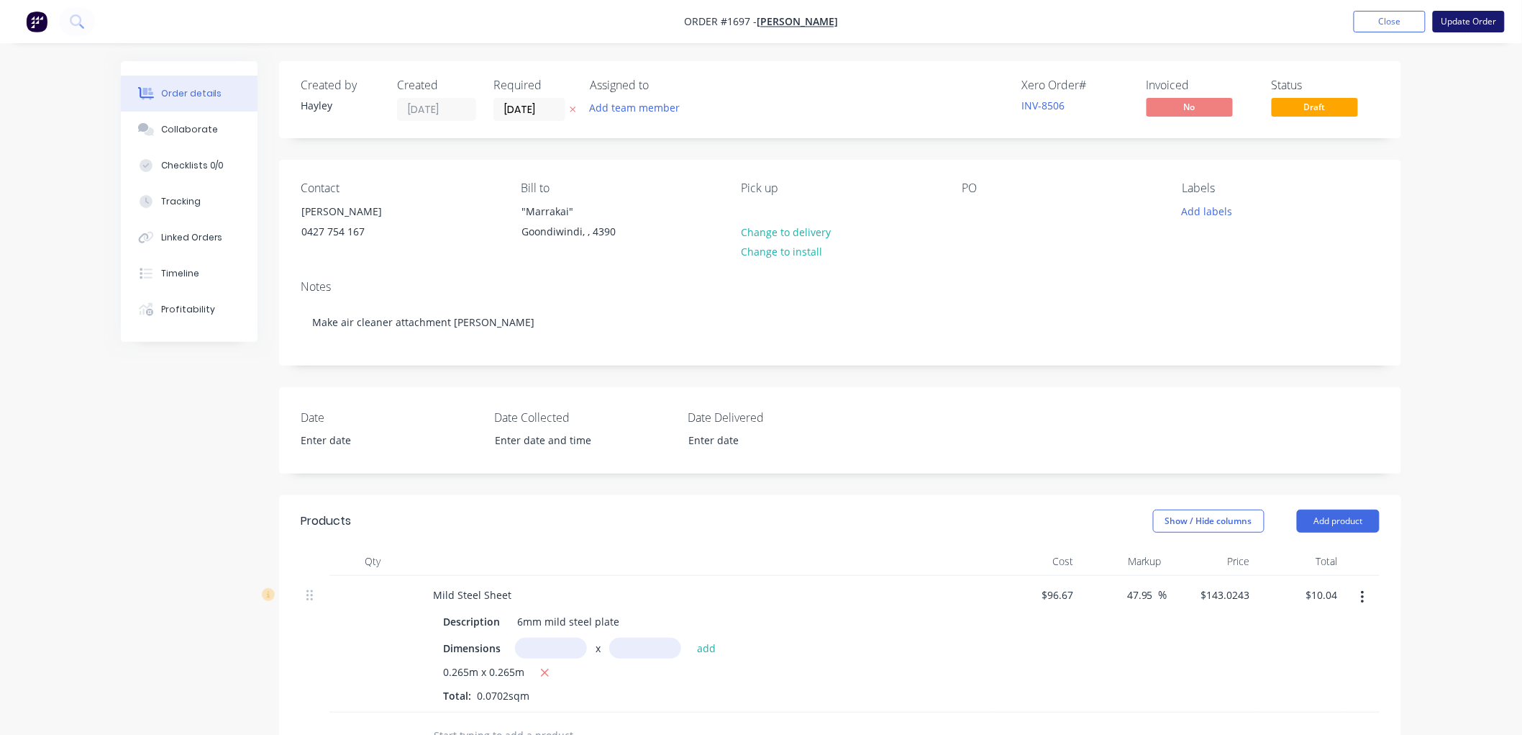
click at [1461, 23] on button "Update Order" at bounding box center [1469, 22] width 72 height 22
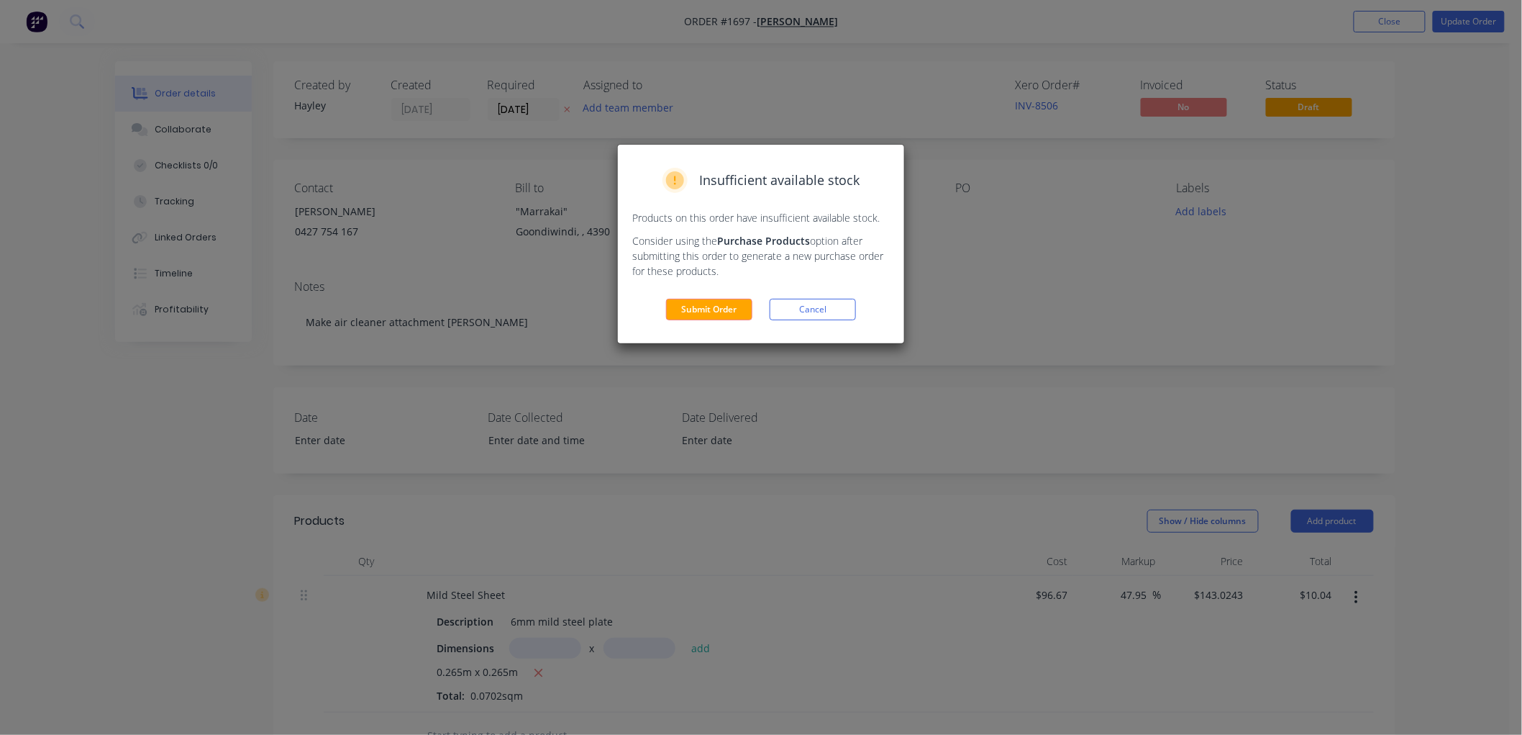
click at [714, 324] on div "Insufficient available stock Products on this order have insufficient available…" at bounding box center [761, 244] width 286 height 199
click at [715, 317] on button "Submit Order" at bounding box center [709, 310] width 86 height 22
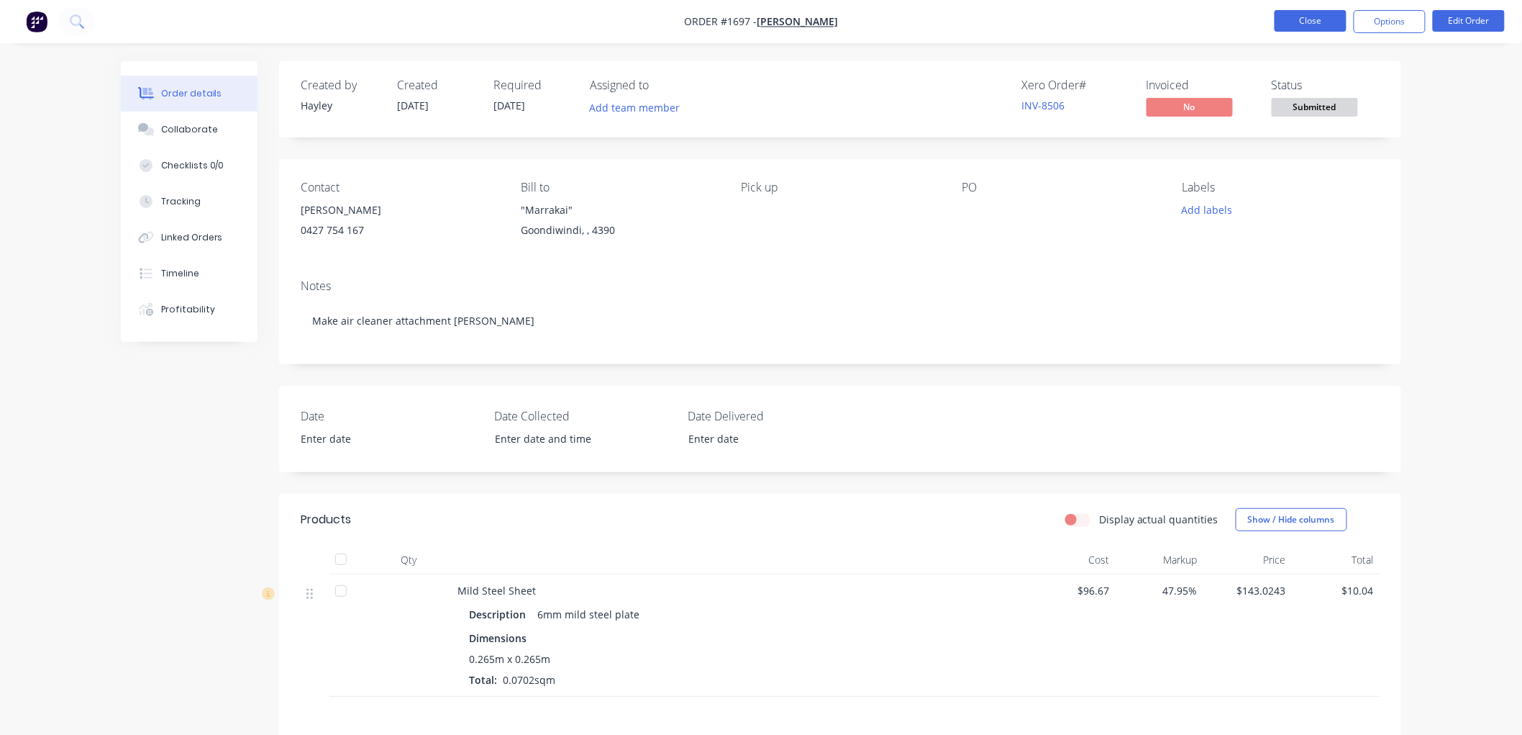
click at [1314, 22] on button "Close" at bounding box center [1311, 21] width 72 height 22
